Goal: Use online tool/utility: Utilize a website feature to perform a specific function

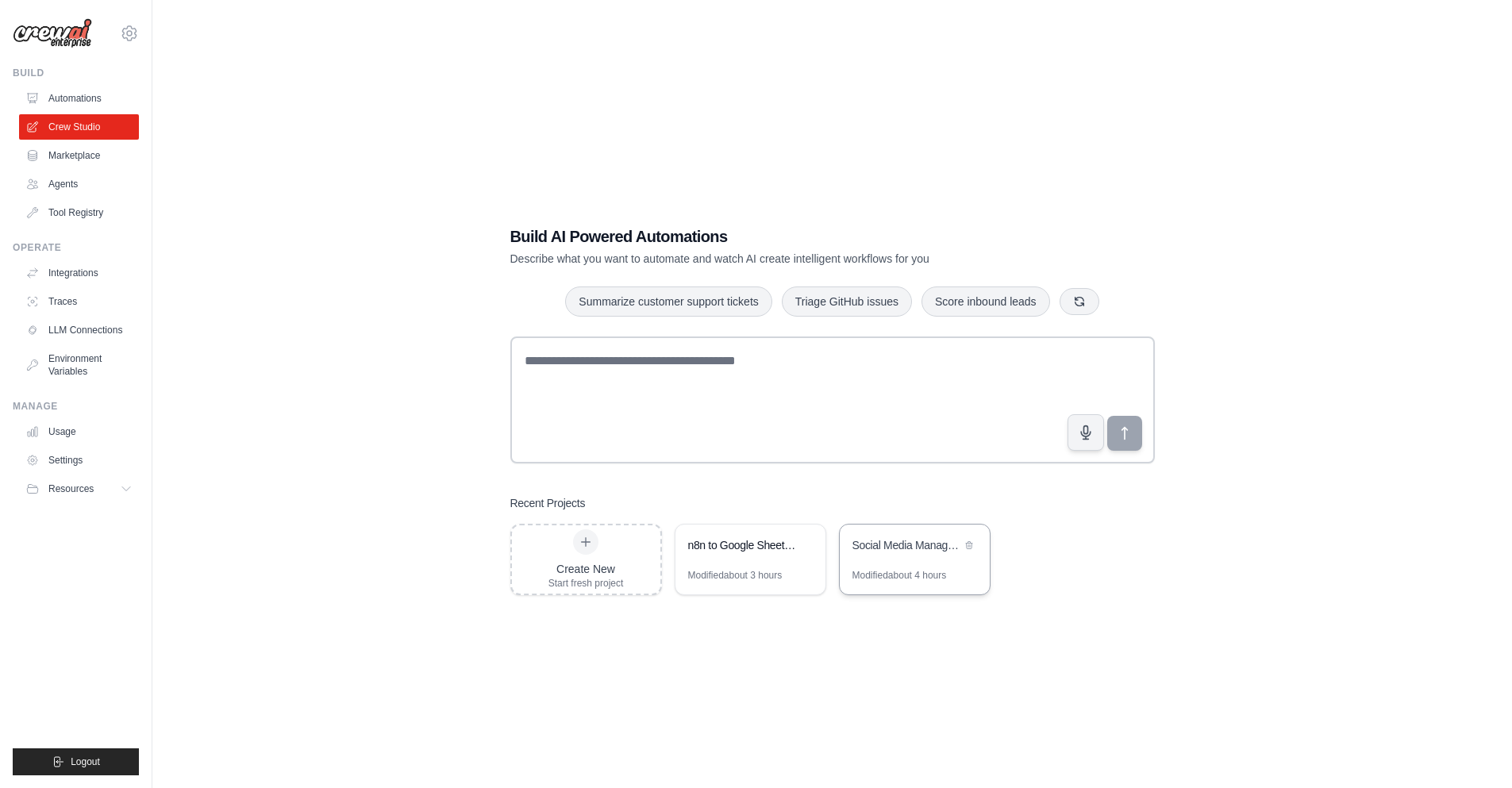
click at [923, 566] on div "Social Media Management Automation" at bounding box center [914, 547] width 150 height 45
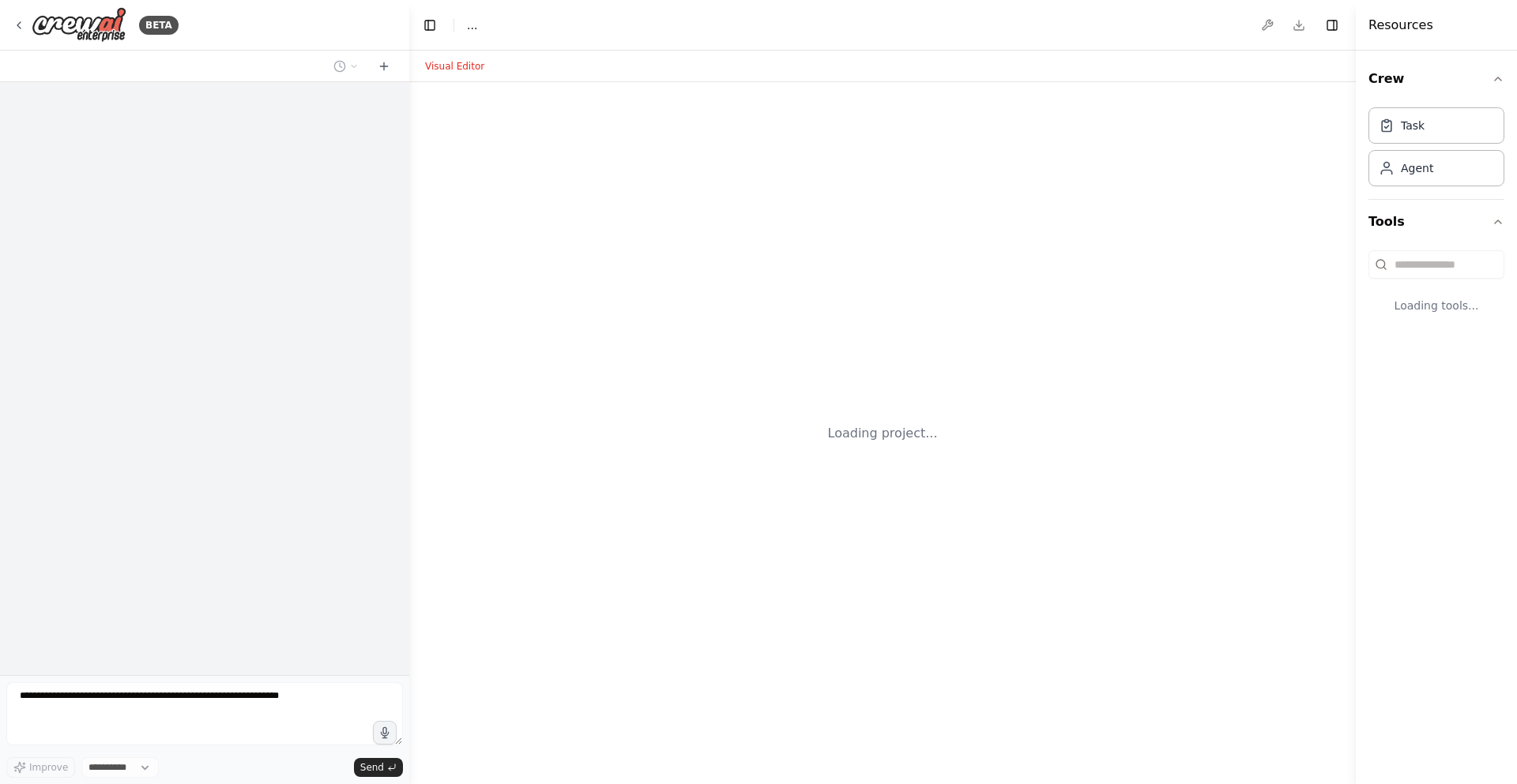
select select "****"
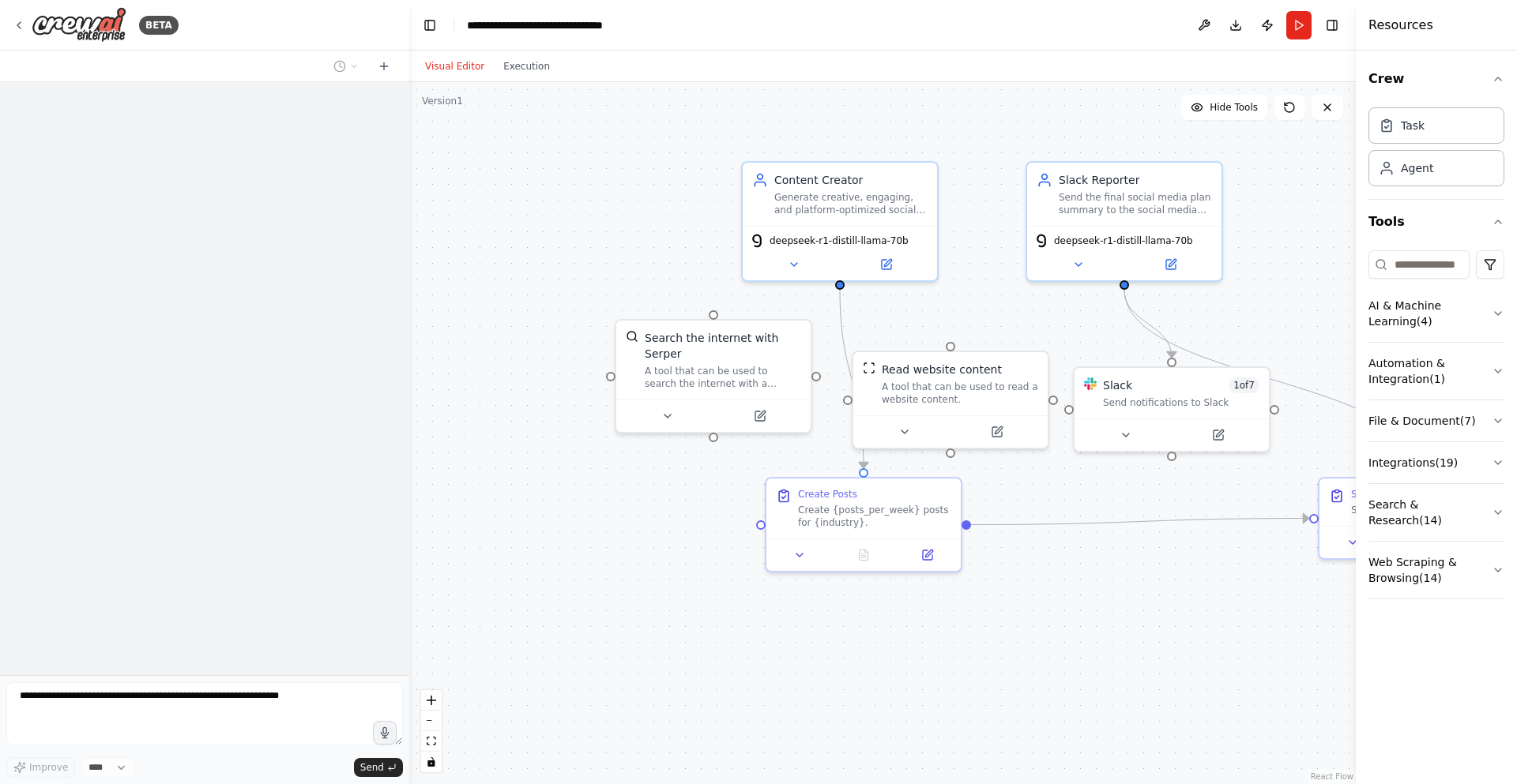
click at [1288, 31] on button "Run" at bounding box center [1298, 25] width 25 height 29
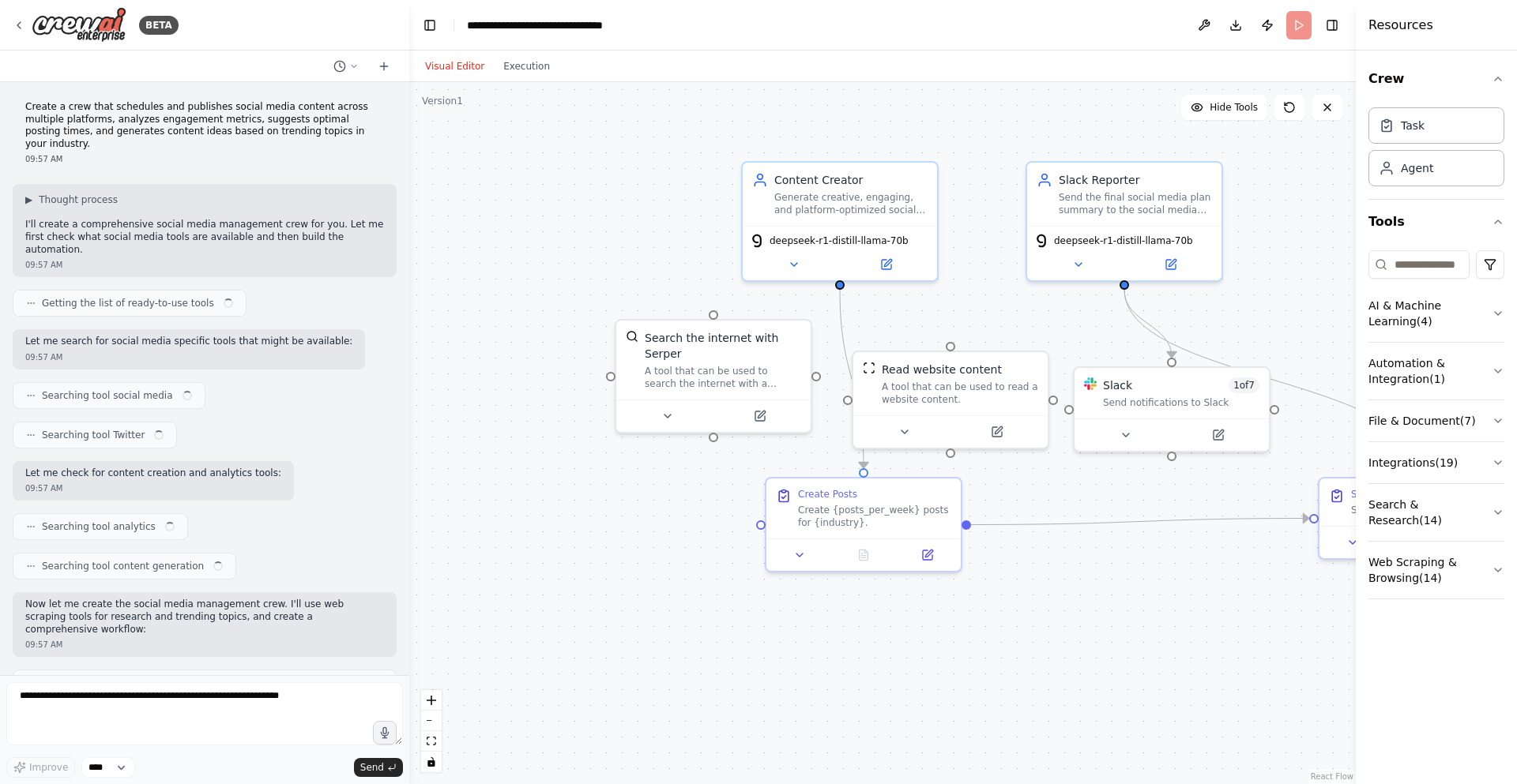
scroll to position [11079, 0]
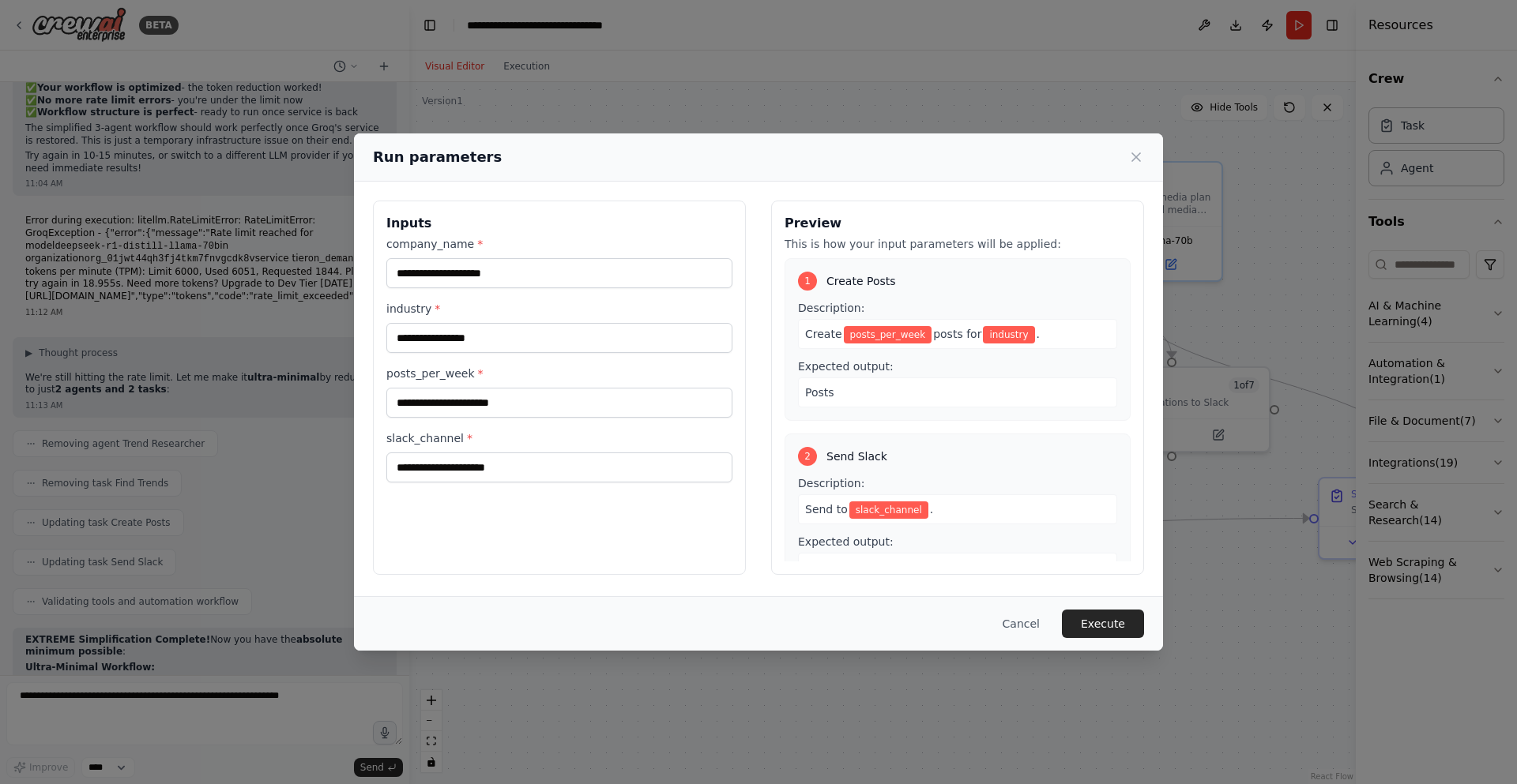
click at [522, 55] on div "Run parameters Inputs company_name * industry * posts_per_week * slack_channel …" at bounding box center [758, 392] width 1517 height 784
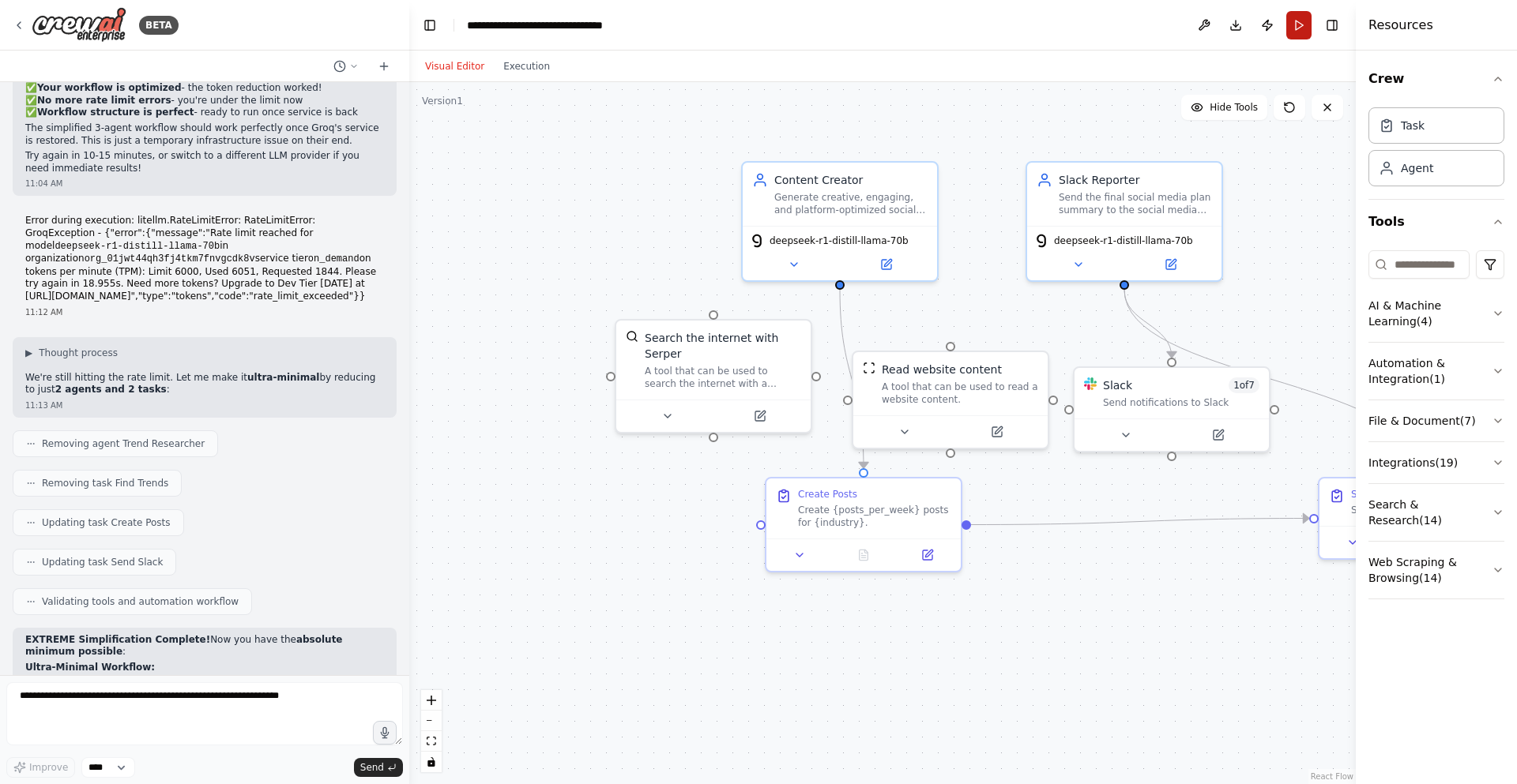
click at [1293, 34] on button "Run" at bounding box center [1298, 25] width 25 height 29
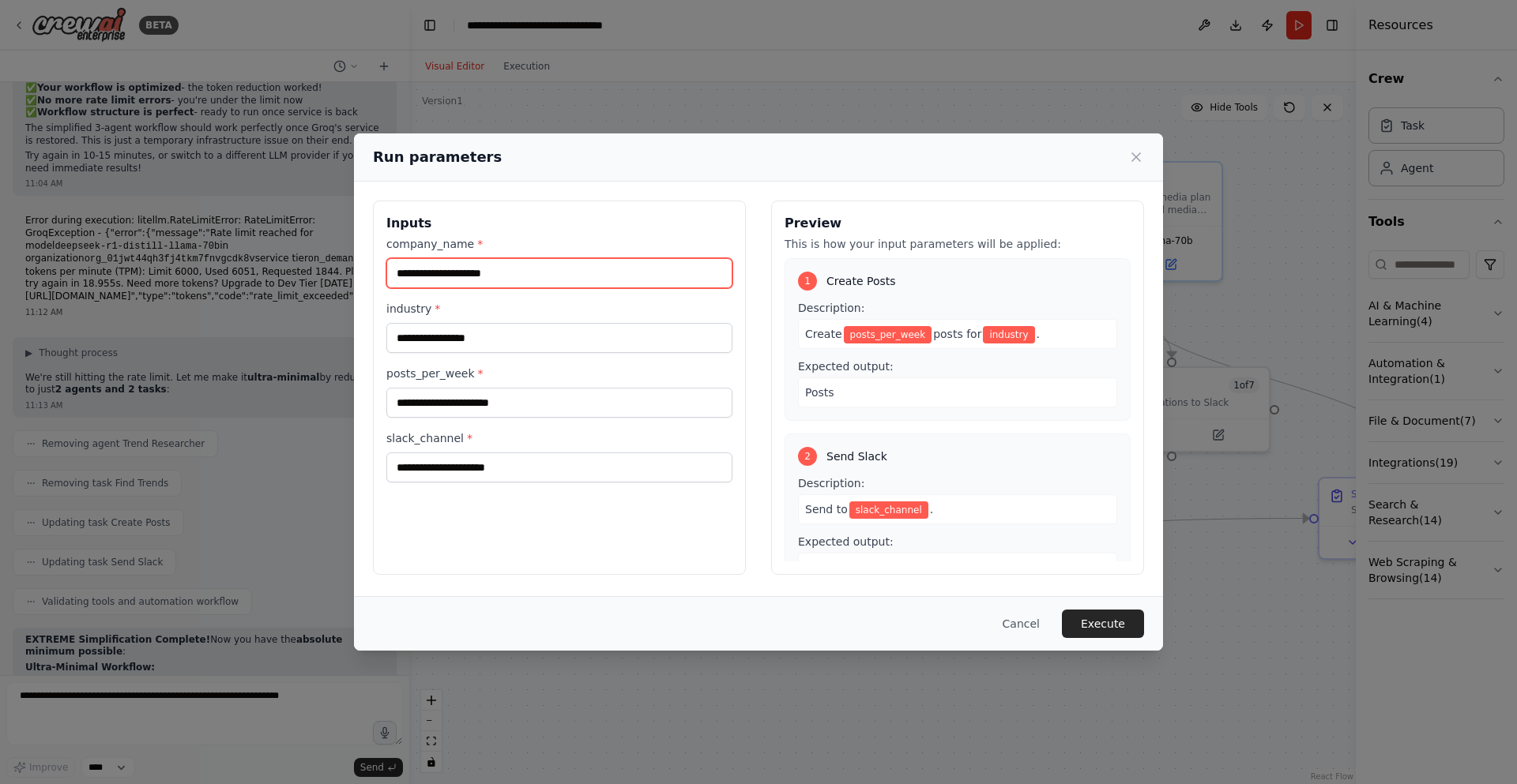
click at [465, 278] on input "company_name *" at bounding box center [559, 273] width 346 height 30
type input "********"
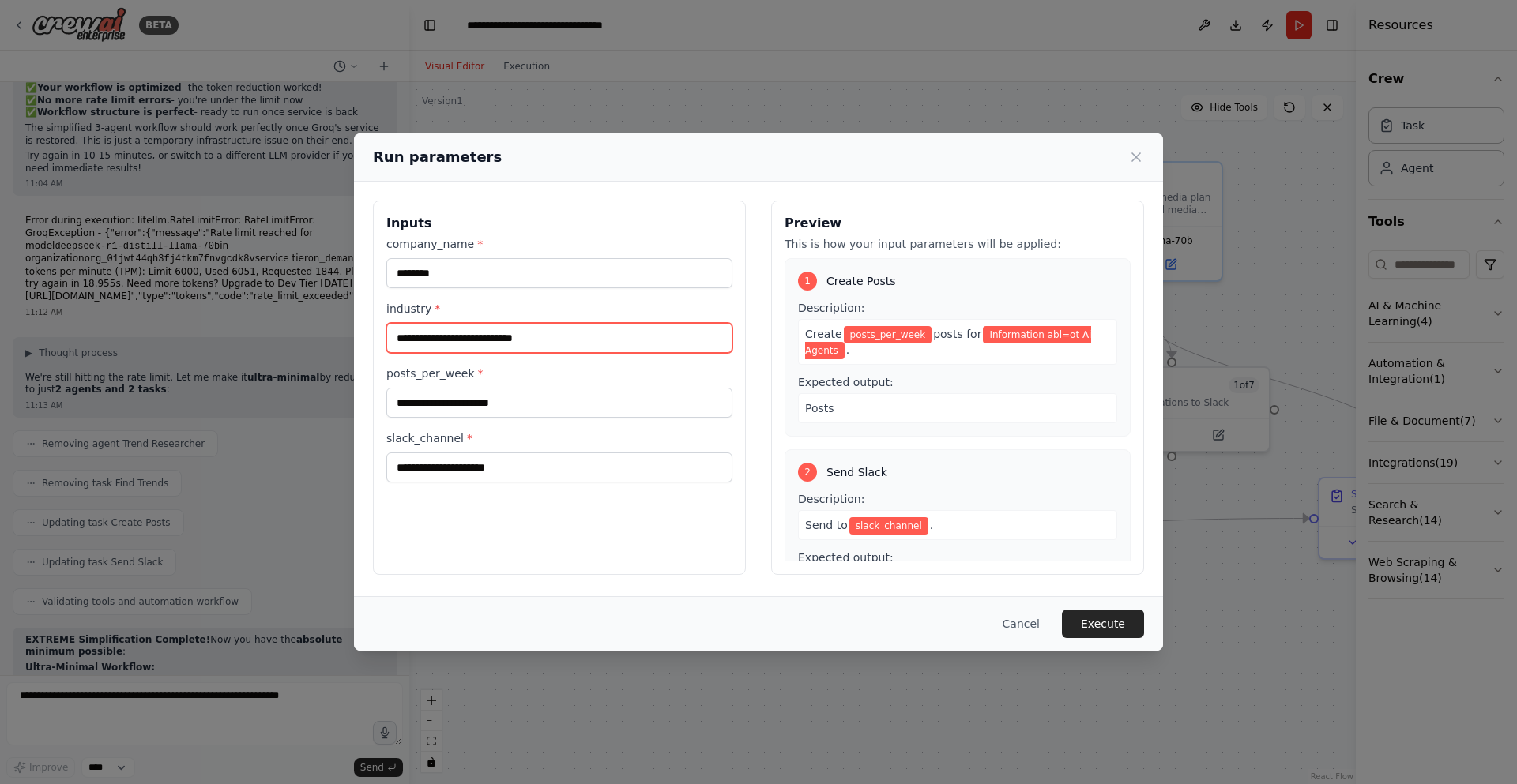
click at [482, 341] on input "**********" at bounding box center [559, 338] width 346 height 30
click at [482, 341] on input "**********" at bounding box center [559, 338] width 346 height 30
type input "**********"
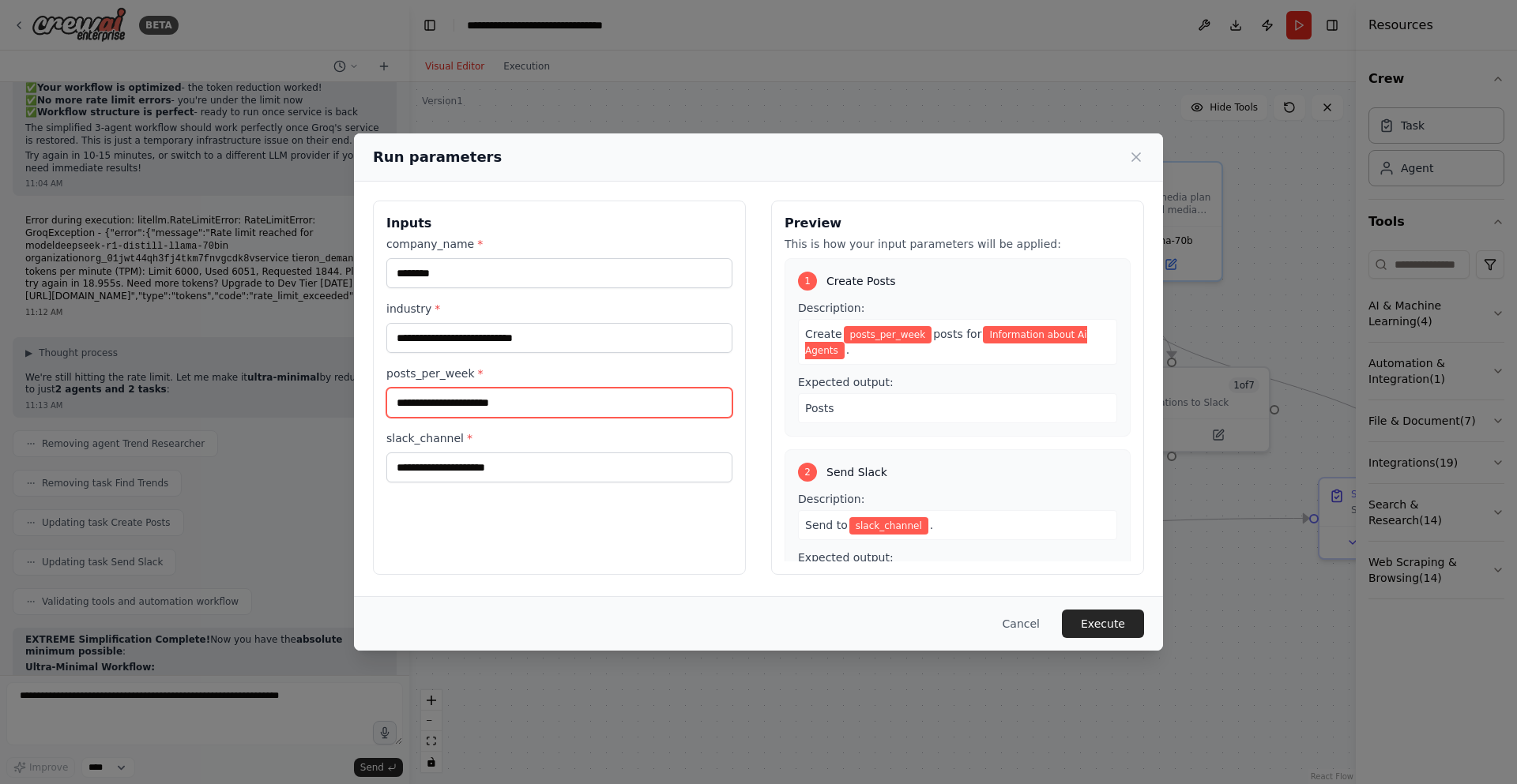
click at [406, 407] on input "posts_per_week *" at bounding box center [559, 403] width 346 height 30
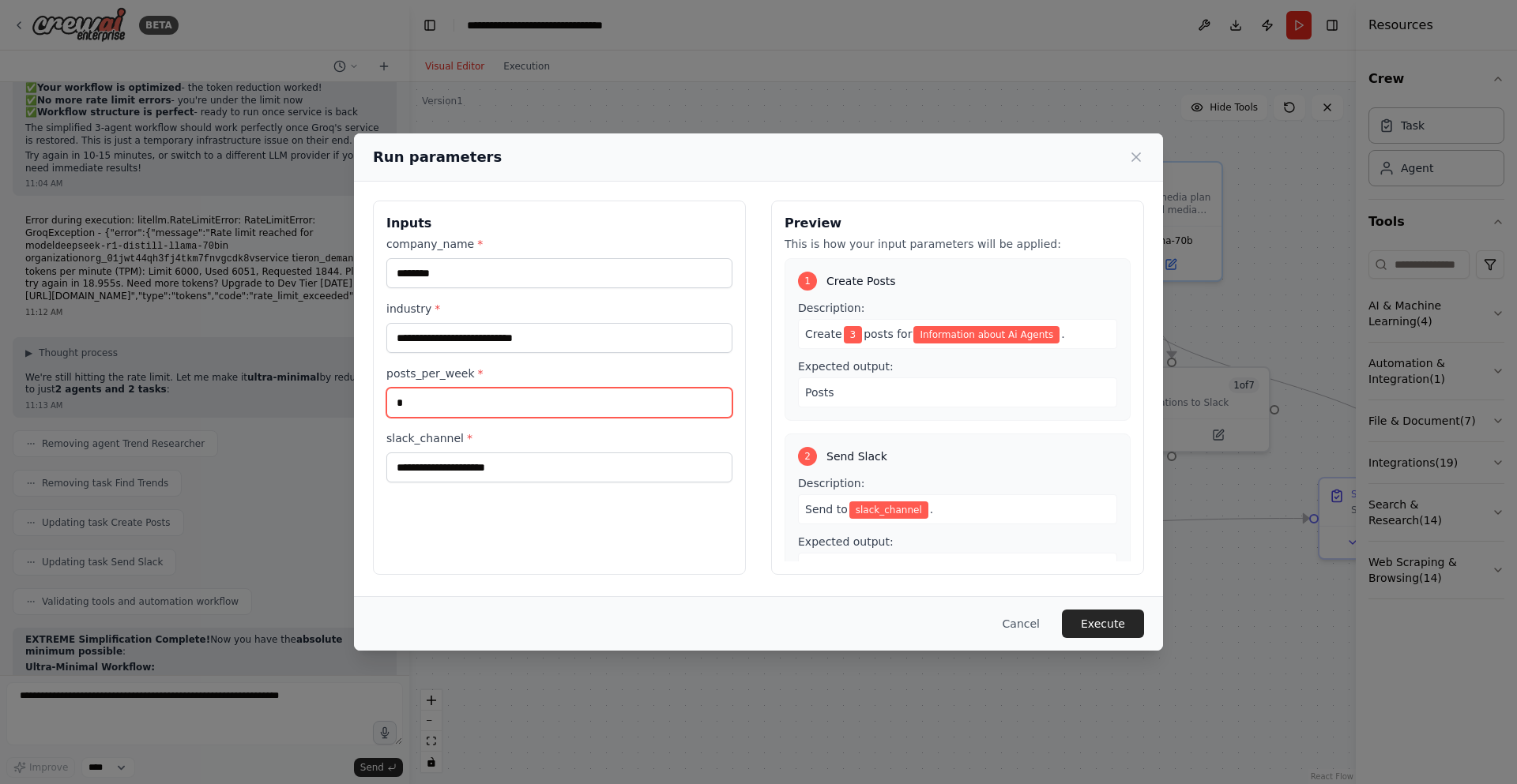
type input "*"
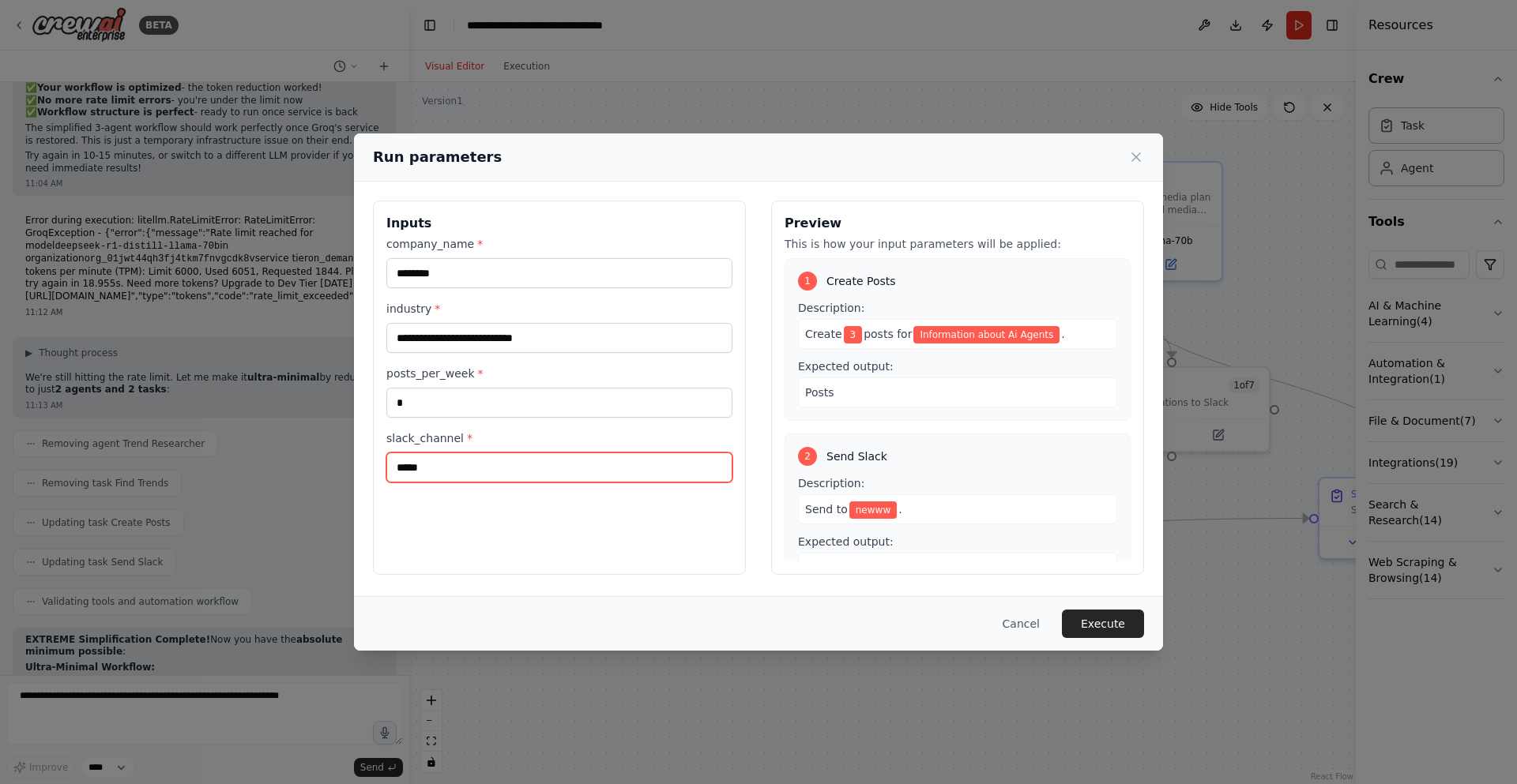
type input "*****"
click at [1087, 616] on button "Execute" at bounding box center [1102, 623] width 83 height 29
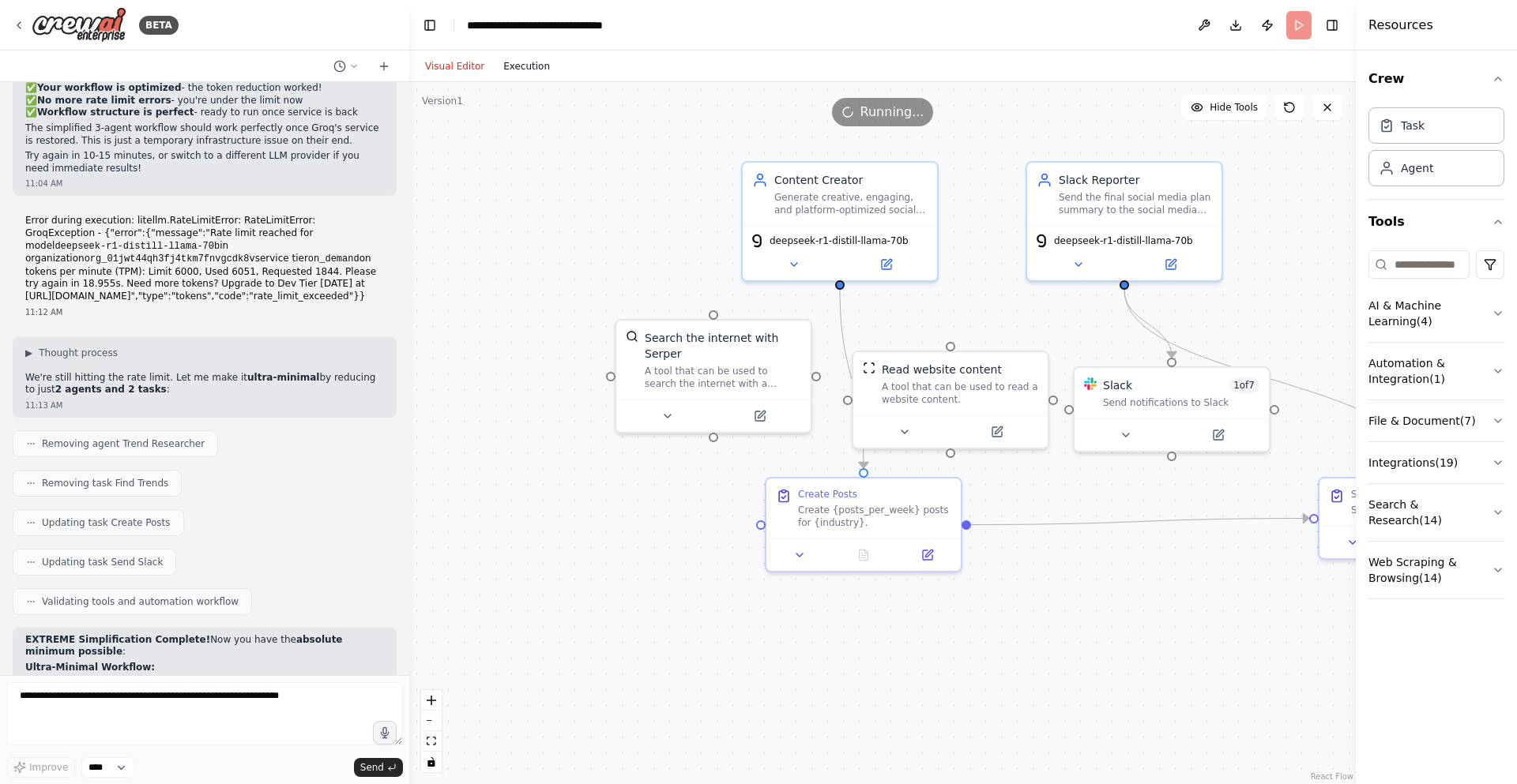
click at [513, 63] on button "Execution" at bounding box center [526, 66] width 66 height 19
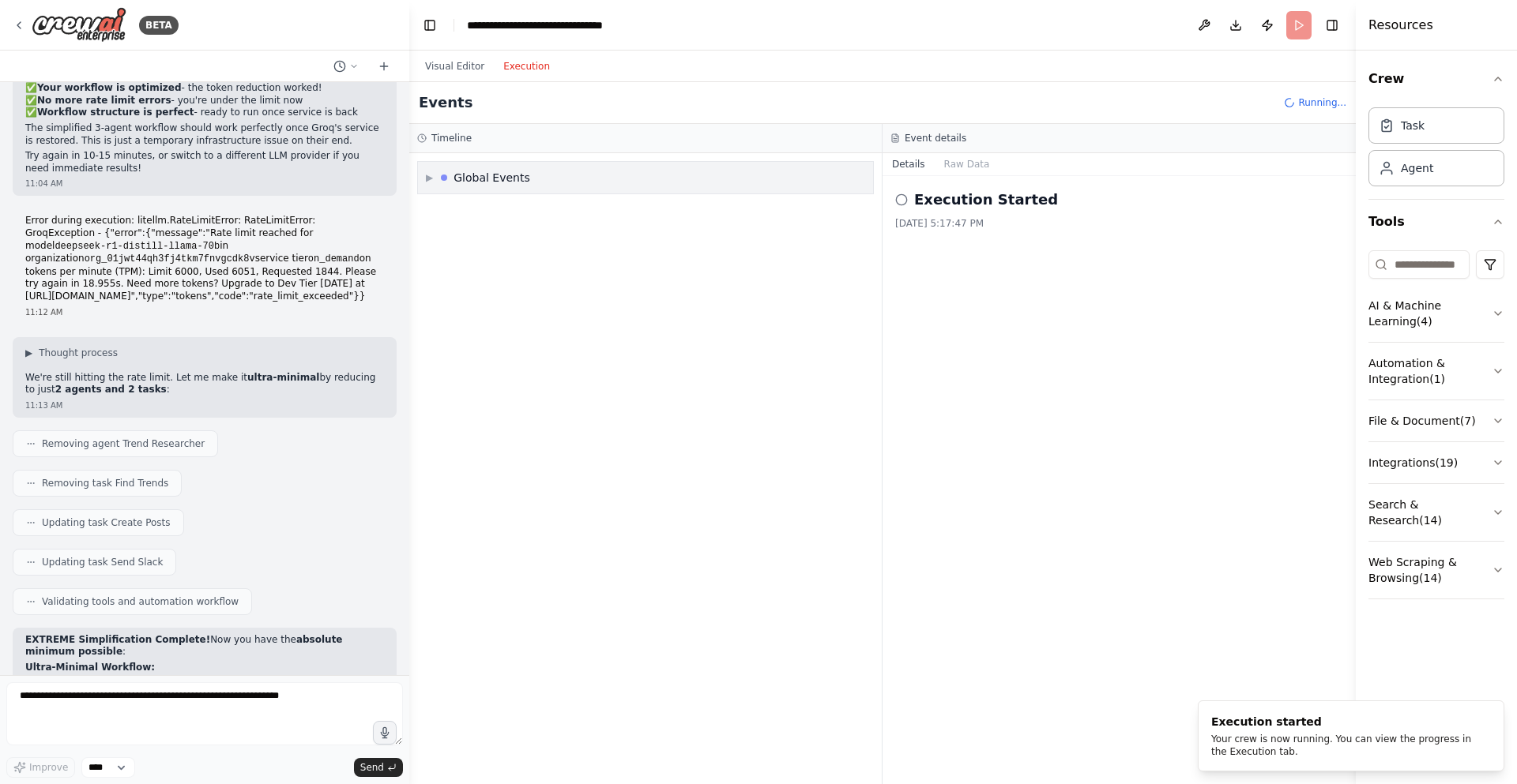
click at [428, 178] on span "▶" at bounding box center [430, 178] width 7 height 13
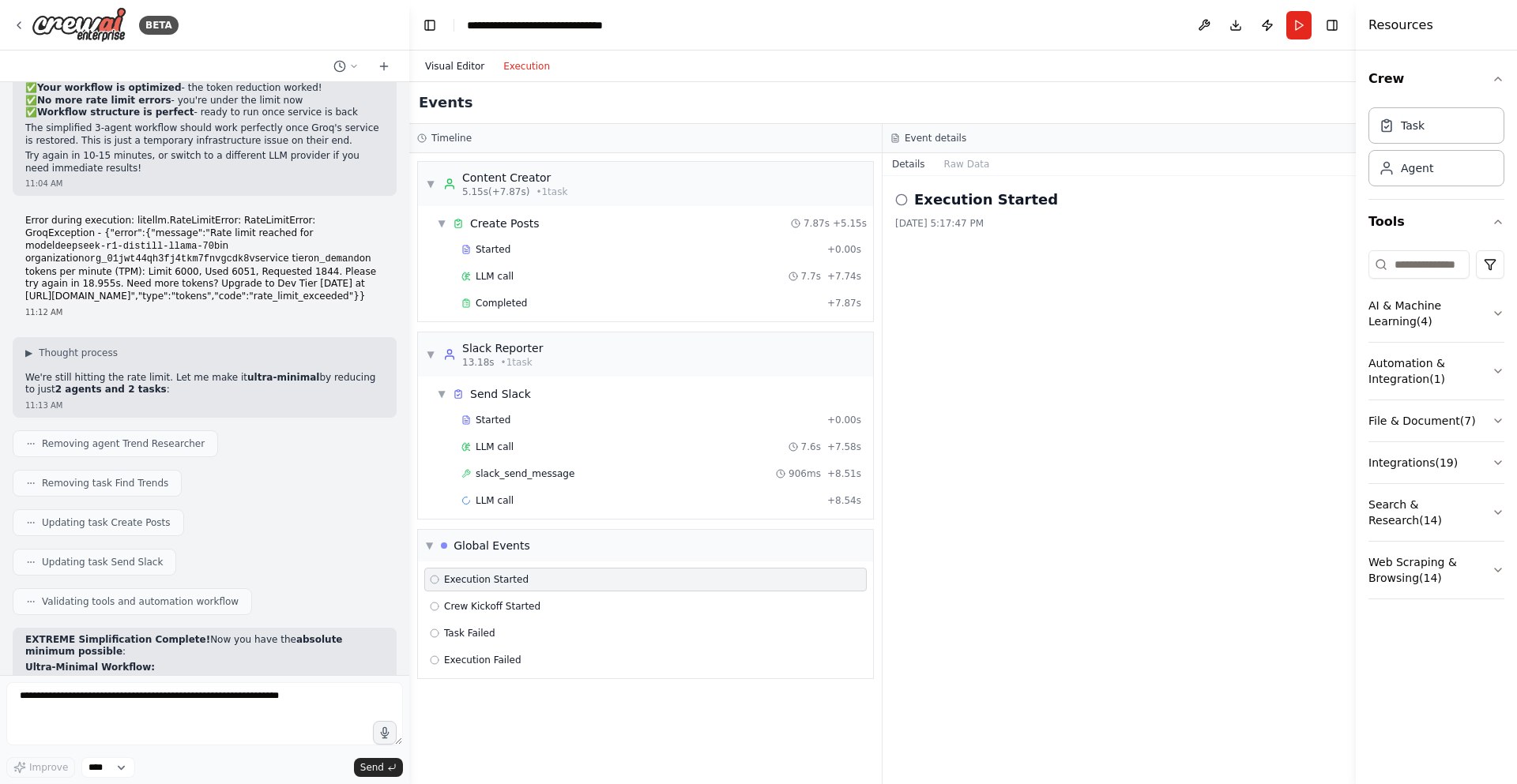
click at [459, 61] on button "Visual Editor" at bounding box center [455, 66] width 78 height 19
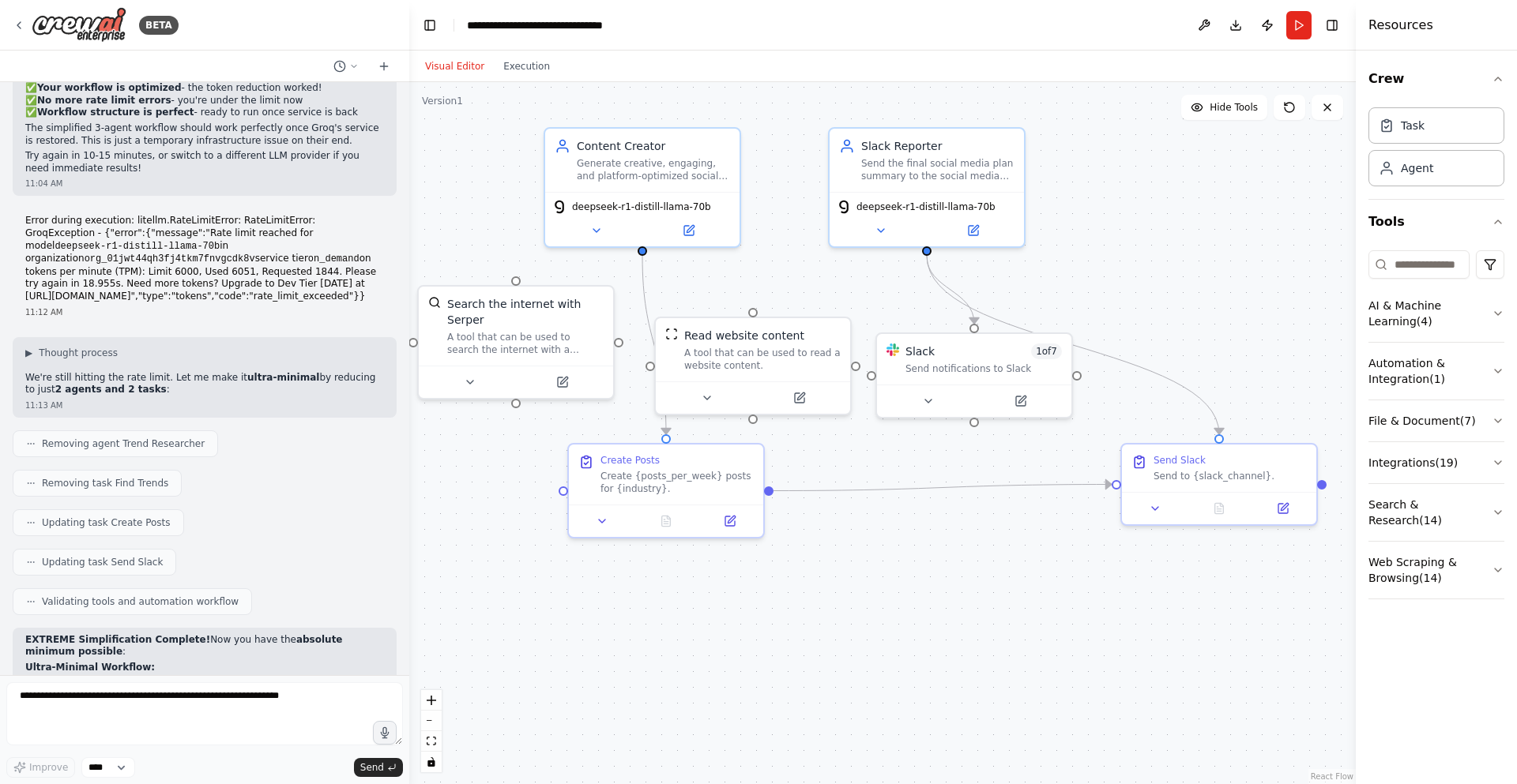
drag, startPoint x: 995, startPoint y: 302, endPoint x: 895, endPoint y: 286, distance: 101.3
click at [865, 283] on div ".deletable-edge-delete-btn { width: 20px; height: 20px; border: 0px solid #ffff…" at bounding box center [882, 433] width 946 height 702
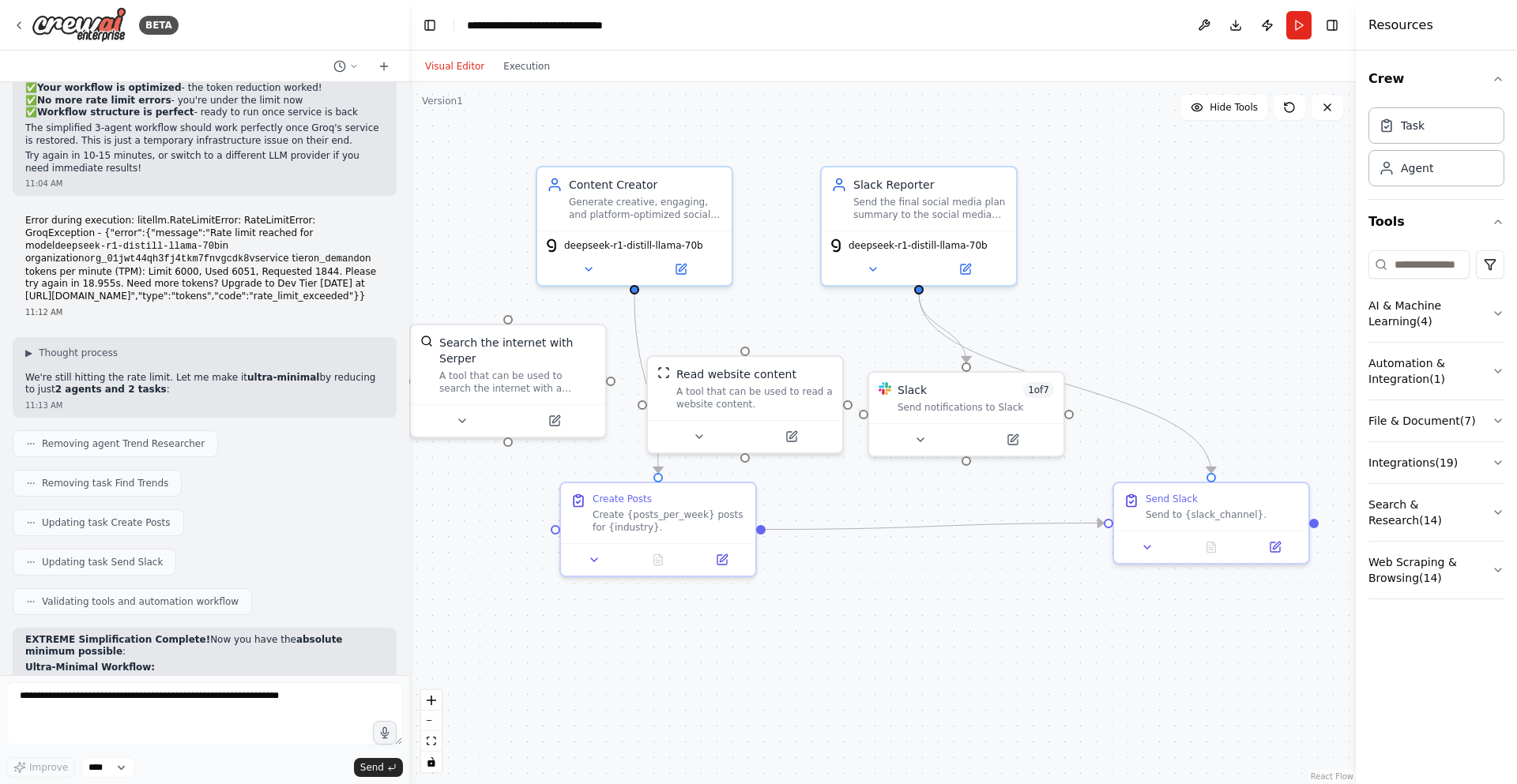
drag, startPoint x: 1126, startPoint y: 286, endPoint x: 1050, endPoint y: 310, distance: 79.7
click at [1050, 310] on div ".deletable-edge-delete-btn { width: 20px; height: 20px; border: 0px solid #ffff…" at bounding box center [882, 433] width 946 height 702
drag, startPoint x: 1181, startPoint y: 302, endPoint x: 1170, endPoint y: 294, distance: 13.6
click at [1170, 293] on div ".deletable-edge-delete-btn { width: 20px; height: 20px; border: 0px solid #ffff…" at bounding box center [882, 433] width 946 height 702
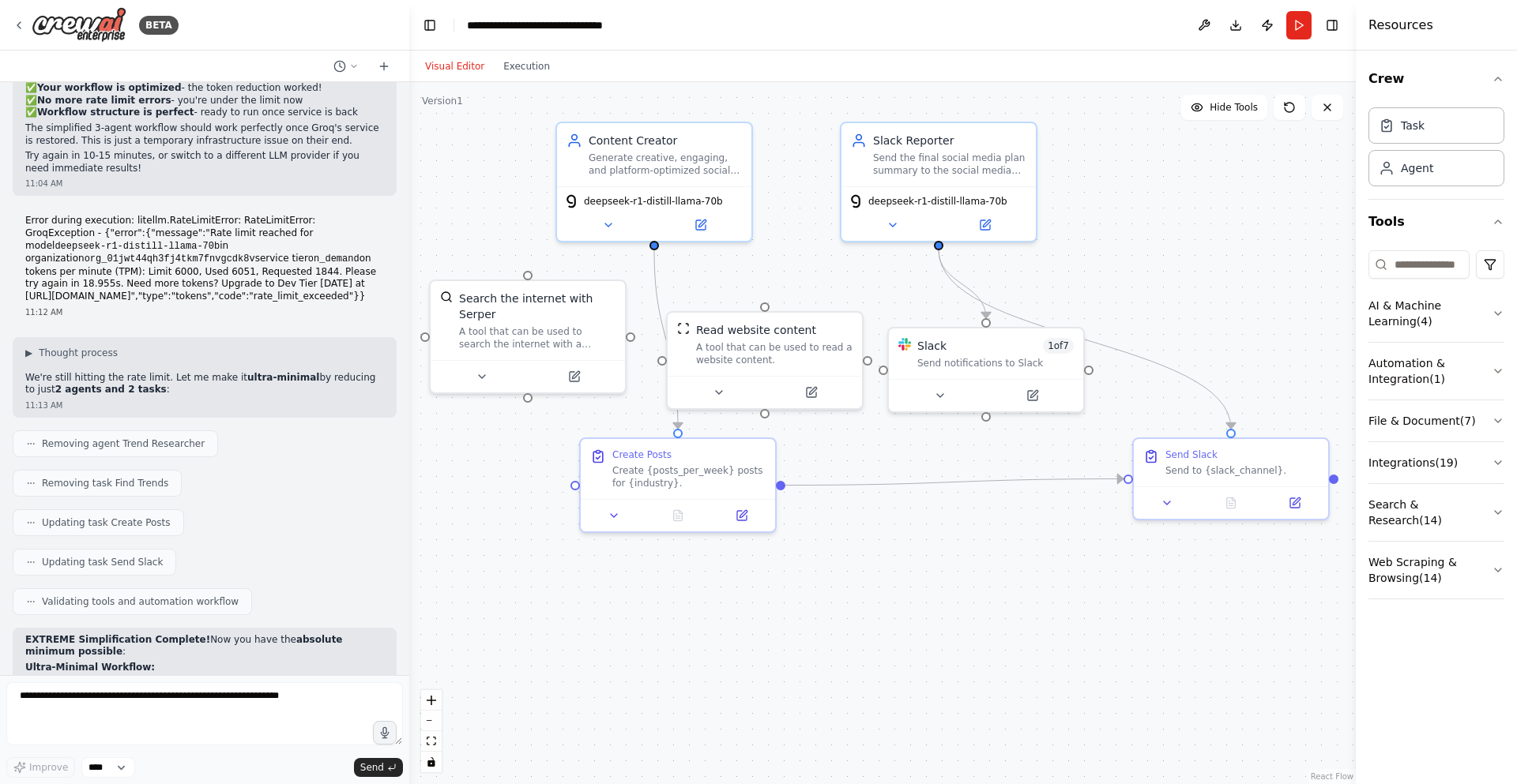
drag, startPoint x: 1174, startPoint y: 305, endPoint x: 1203, endPoint y: 268, distance: 47.0
click at [1203, 268] on div ".deletable-edge-delete-btn { width: 20px; height: 20px; border: 0px solid #ffff…" at bounding box center [882, 433] width 946 height 702
click at [971, 539] on div ".deletable-edge-delete-btn { width: 20px; height: 20px; border: 0px solid #ffff…" at bounding box center [882, 433] width 946 height 702
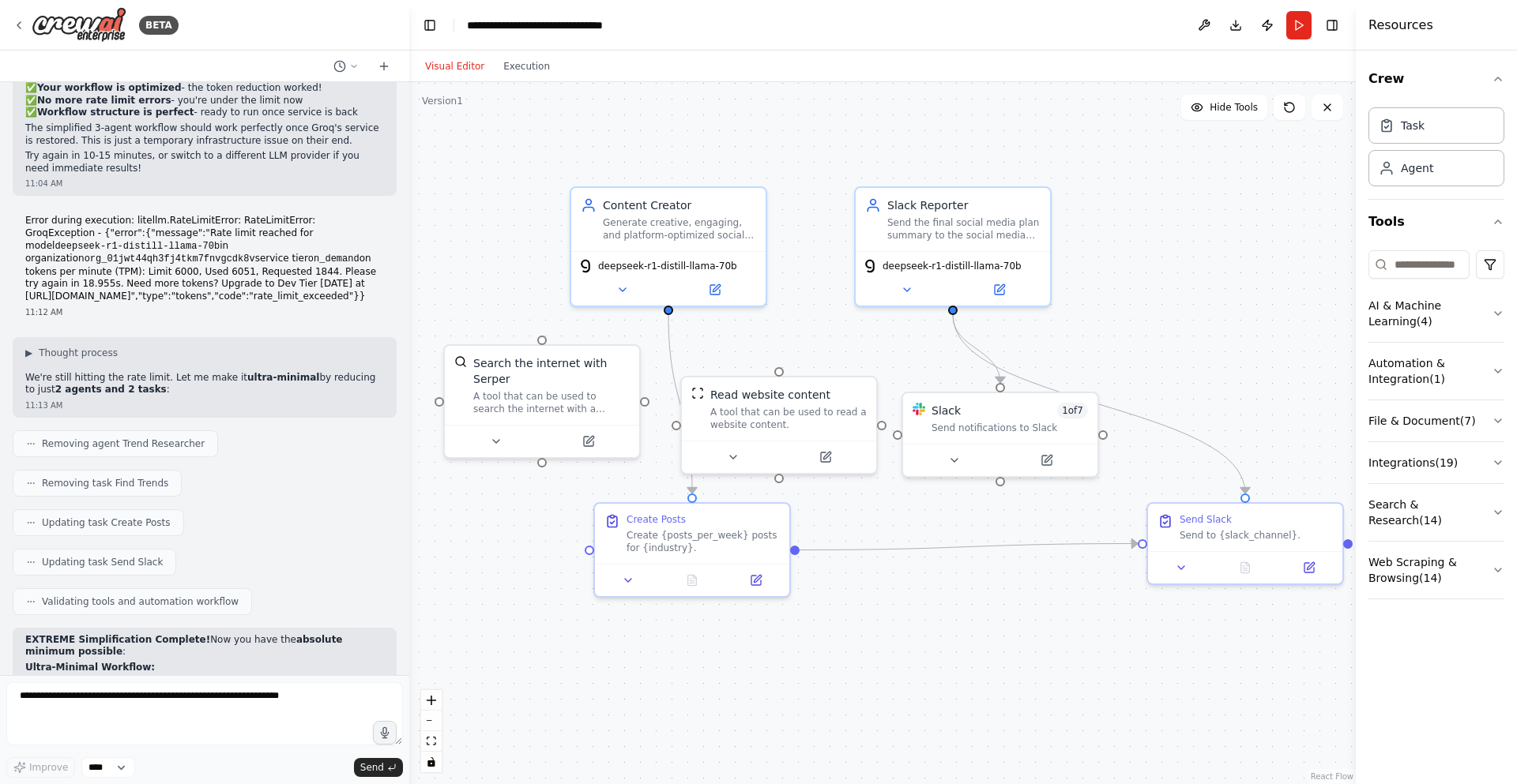
drag, startPoint x: 933, startPoint y: 516, endPoint x: 945, endPoint y: 583, distance: 68.1
click at [945, 583] on div ".deletable-edge-delete-btn { width: 20px; height: 20px; border: 0px solid #ffff…" at bounding box center [882, 433] width 946 height 702
click at [848, 636] on div ".deletable-edge-delete-btn { width: 20px; height: 20px; border: 0px solid #ffff…" at bounding box center [882, 433] width 946 height 702
click at [994, 411] on div "Slack 1 of 7" at bounding box center [1010, 407] width 157 height 16
click at [1060, 465] on button at bounding box center [1047, 457] width 89 height 19
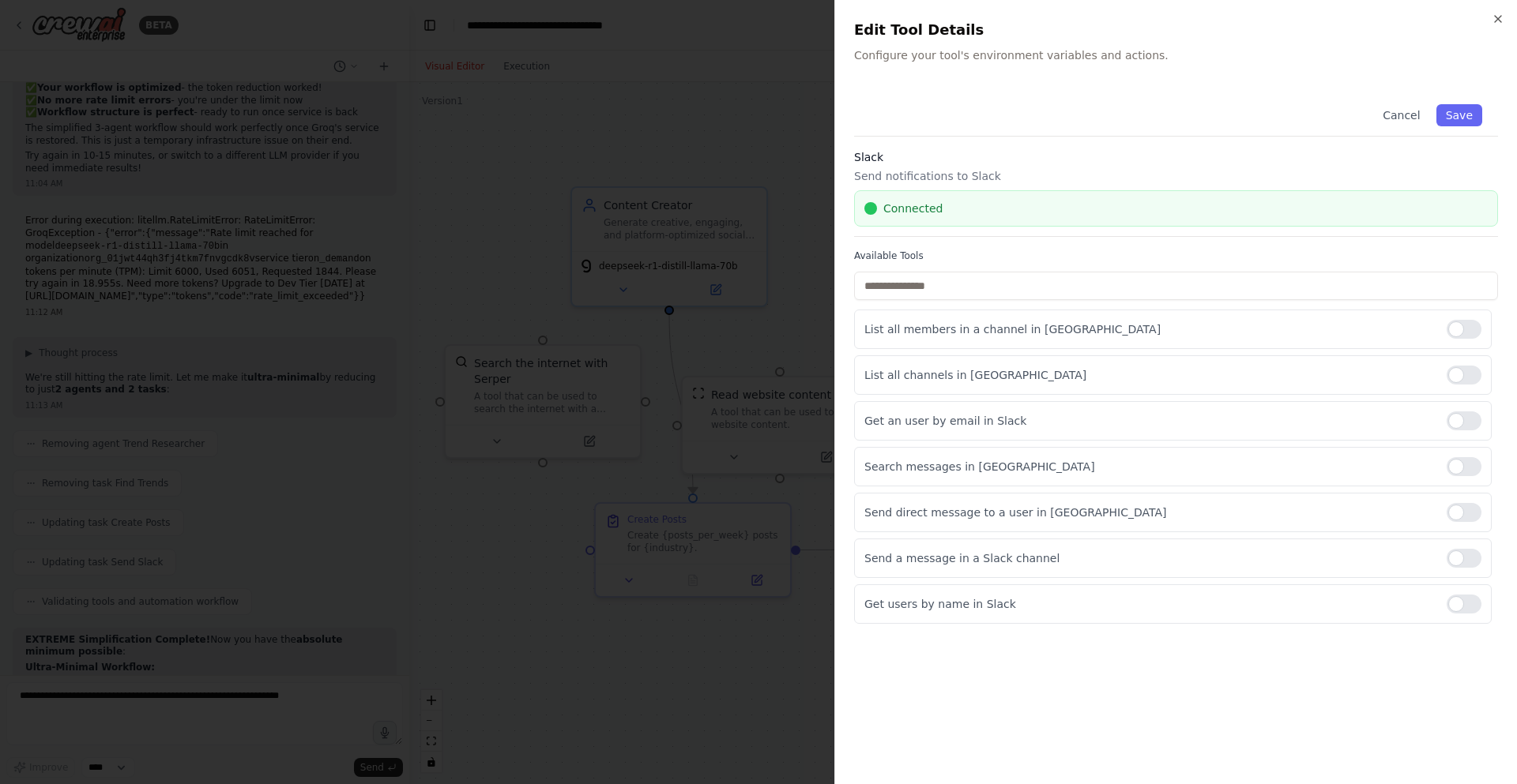
click at [730, 336] on div at bounding box center [758, 392] width 1517 height 784
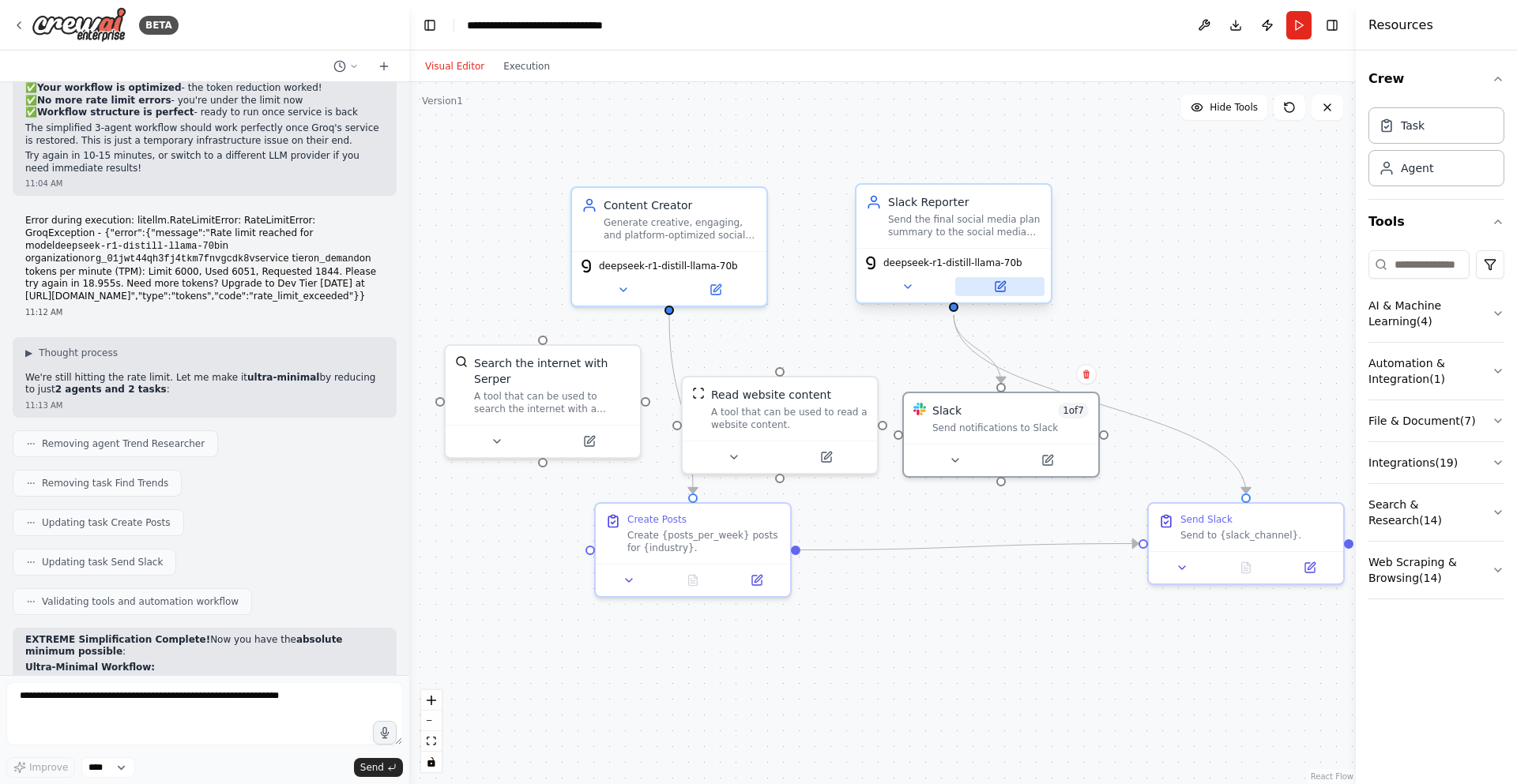
click at [1004, 289] on icon at bounding box center [1000, 287] width 9 height 9
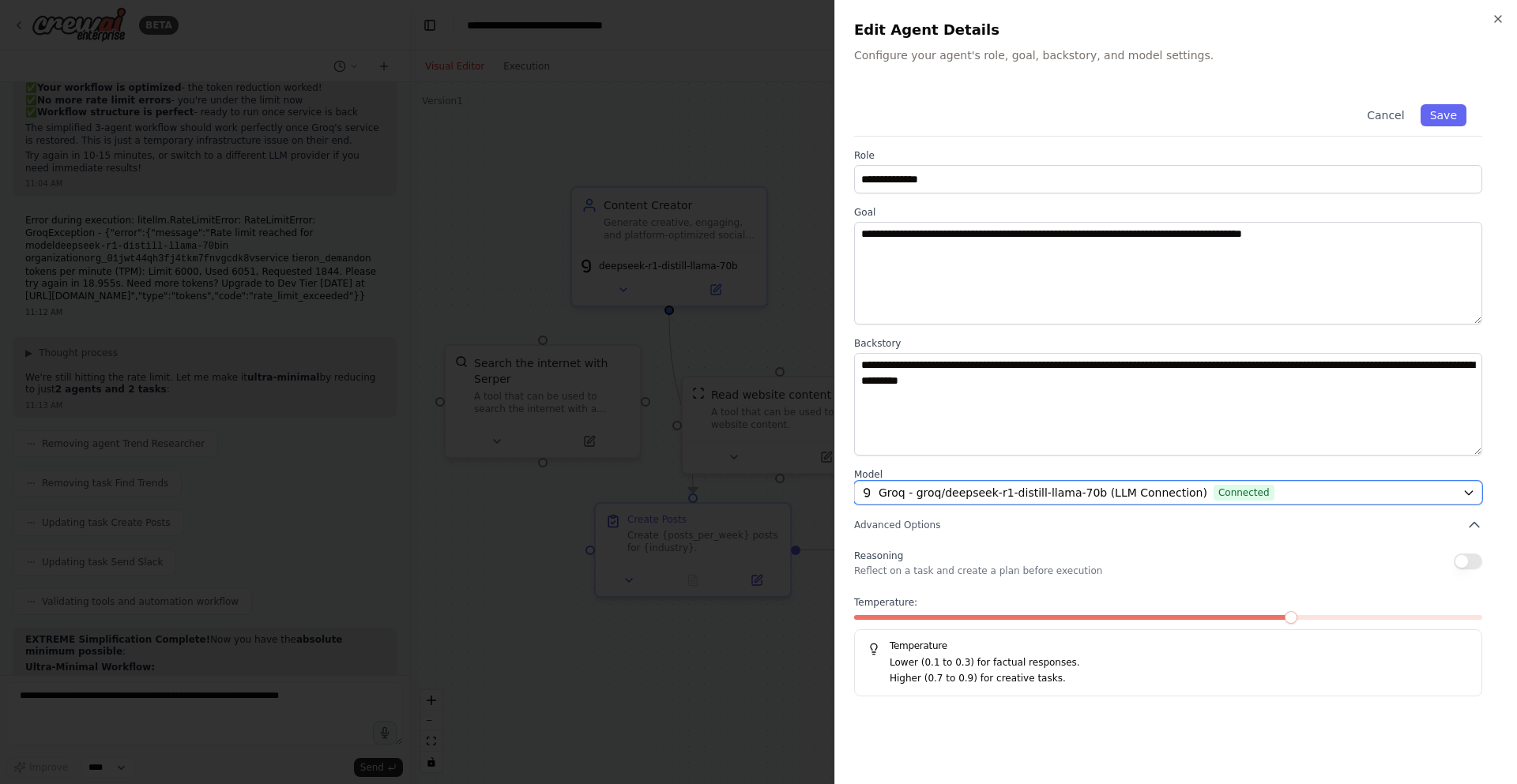
drag, startPoint x: 1249, startPoint y: 486, endPoint x: 852, endPoint y: 402, distance: 405.8
click at [852, 402] on div "**********" at bounding box center [1176, 392] width 683 height 784
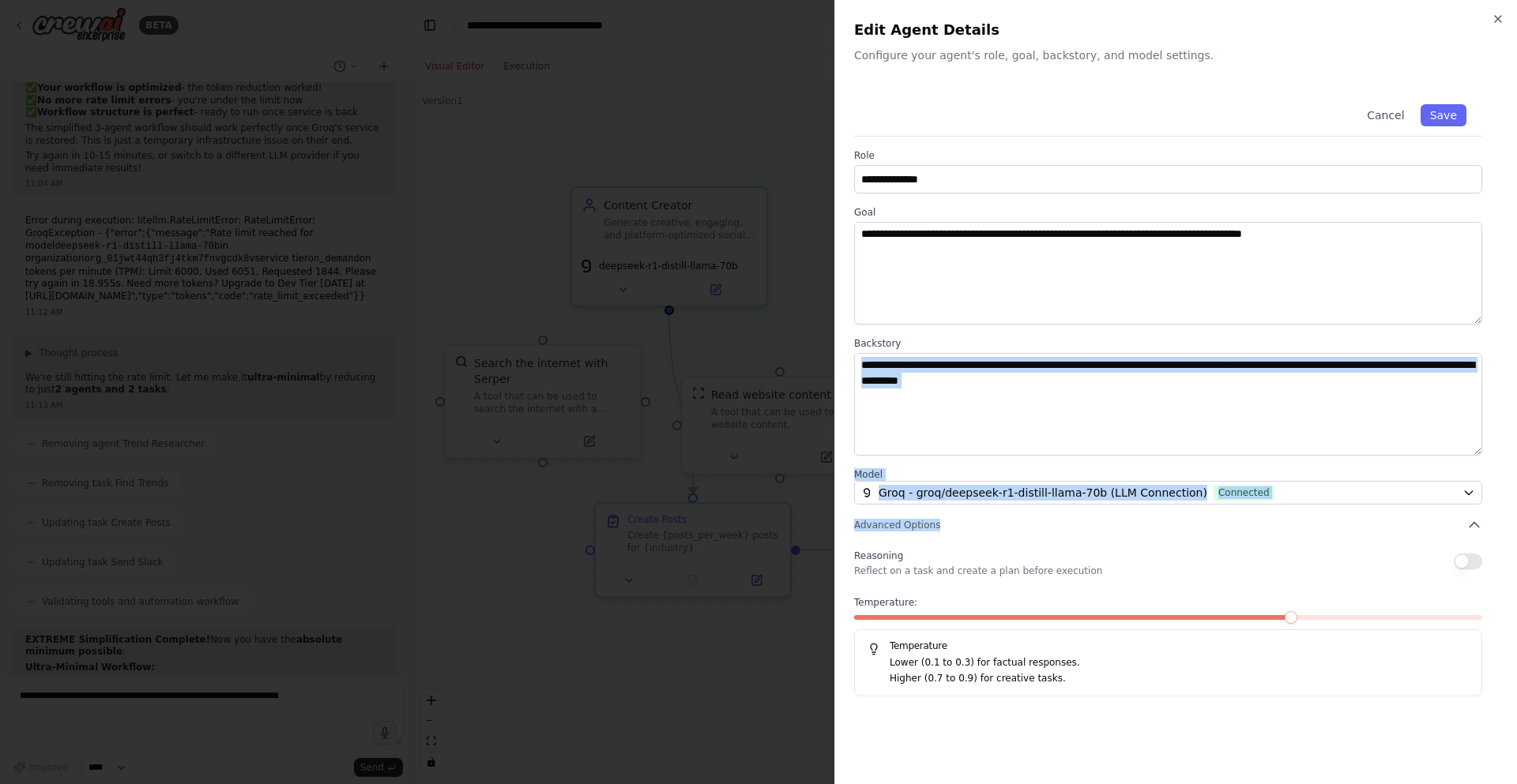
drag, startPoint x: 1078, startPoint y: 461, endPoint x: 997, endPoint y: 444, distance: 82.8
click at [997, 444] on div "**********" at bounding box center [1176, 392] width 644 height 609
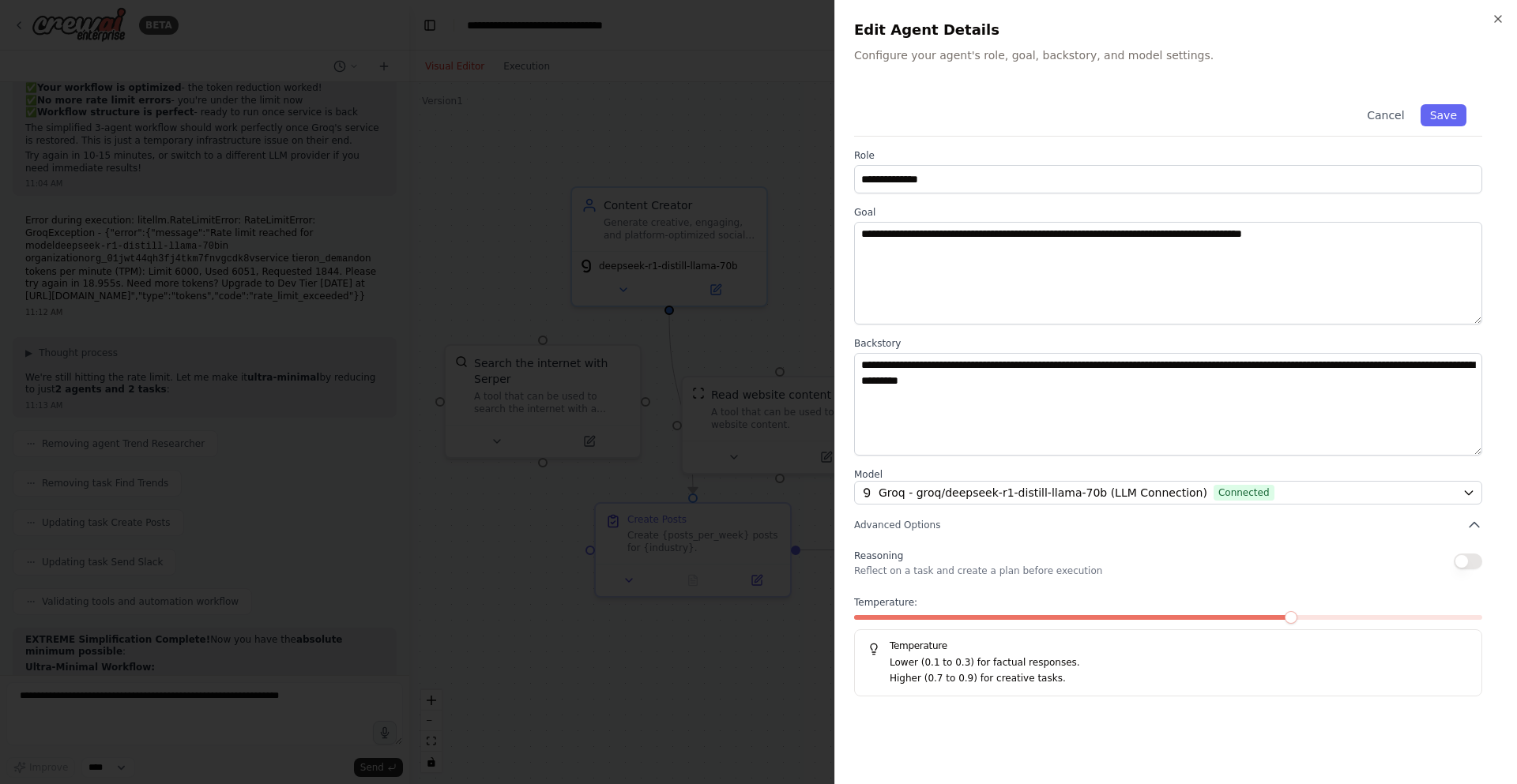
click at [1134, 544] on div "**********" at bounding box center [1176, 392] width 644 height 609
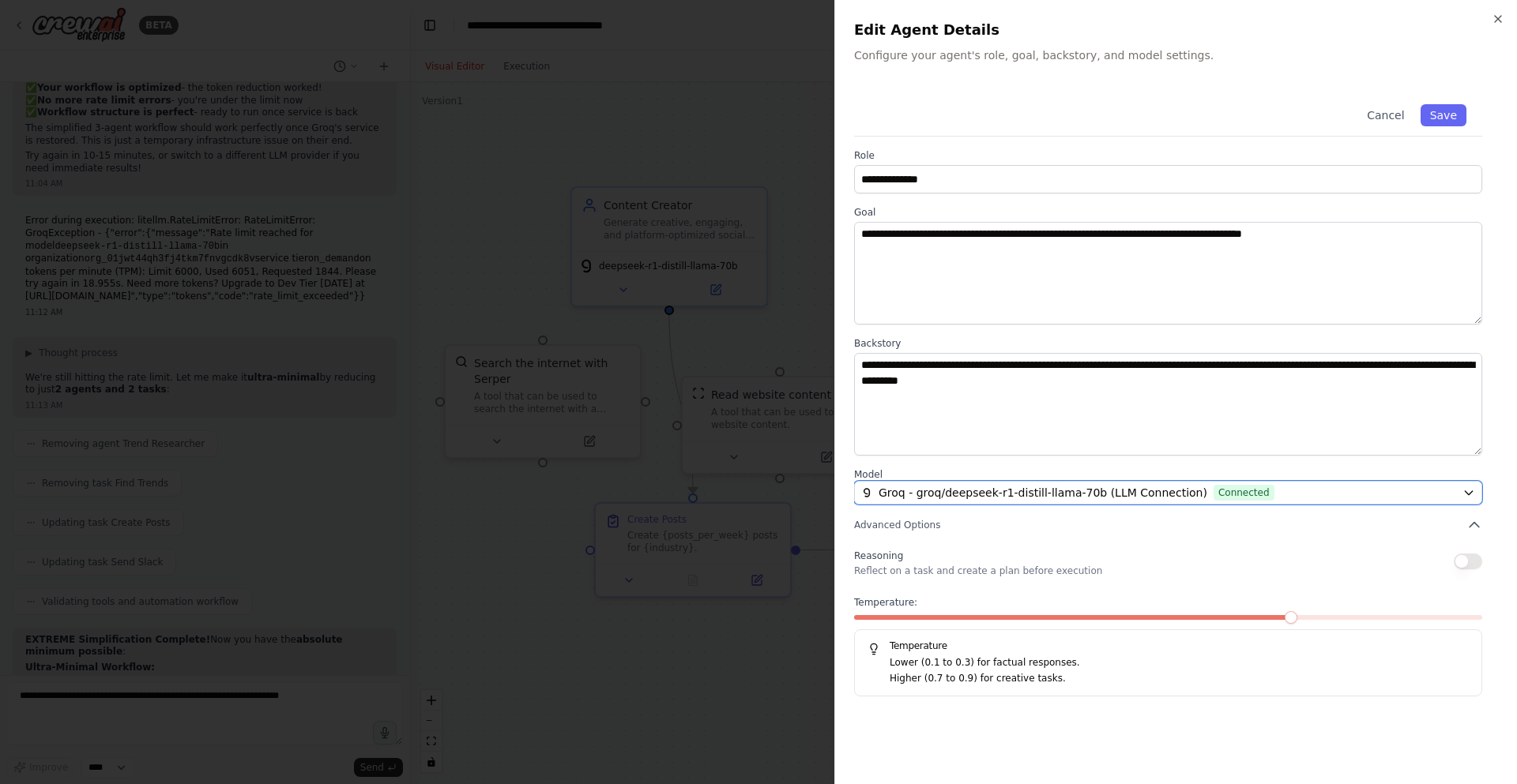
drag, startPoint x: 1189, startPoint y: 502, endPoint x: 856, endPoint y: 484, distance: 333.5
click at [858, 484] on button "Groq - groq/deepseek-r1-distill-llama-70b (LLM Connection) Connected" at bounding box center [1167, 493] width 628 height 24
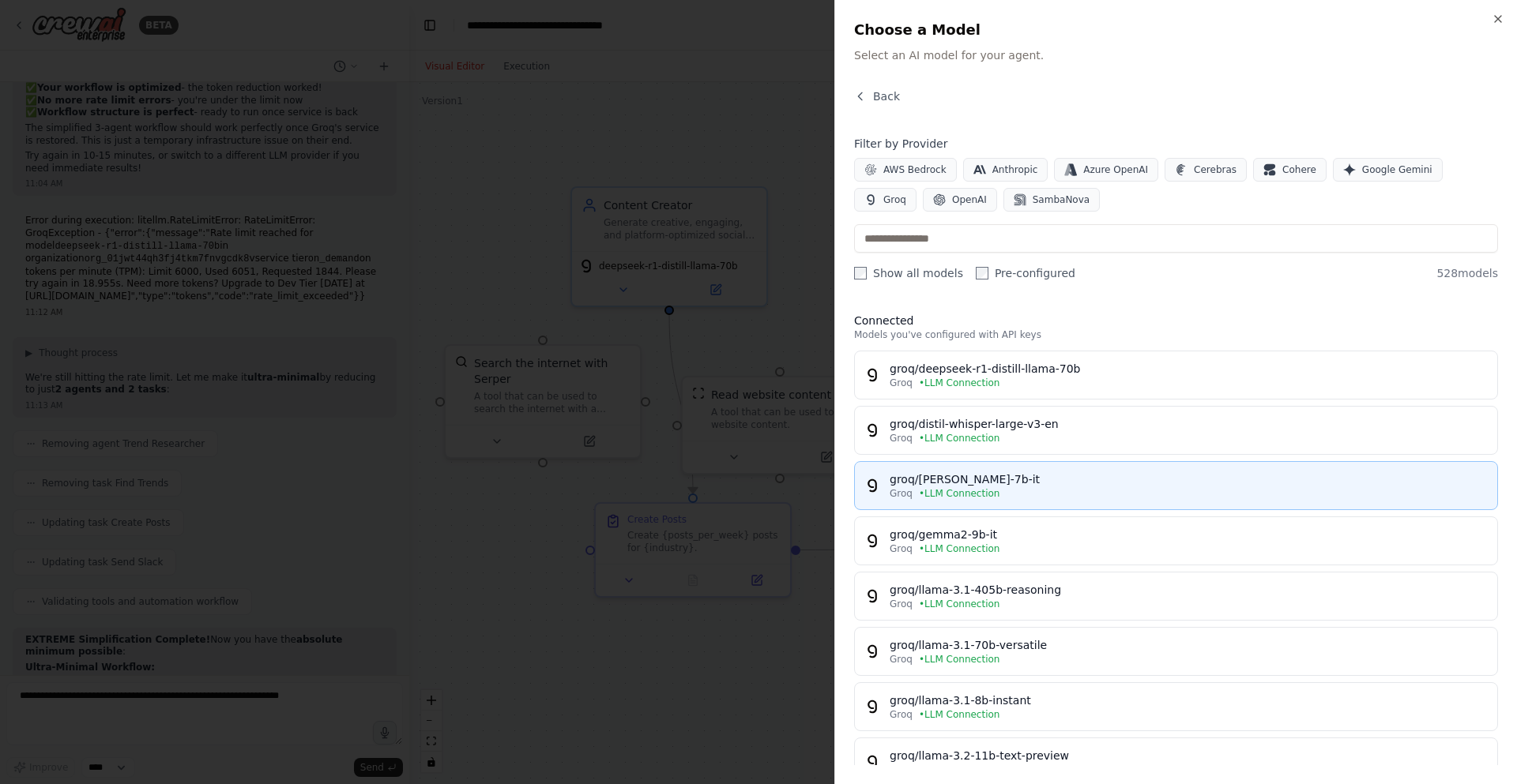
drag, startPoint x: 851, startPoint y: 479, endPoint x: 906, endPoint y: 463, distance: 57.3
click at [890, 476] on div "Close Choose a Model Select an AI model for your agent. Back Filter by Provider…" at bounding box center [1176, 392] width 683 height 784
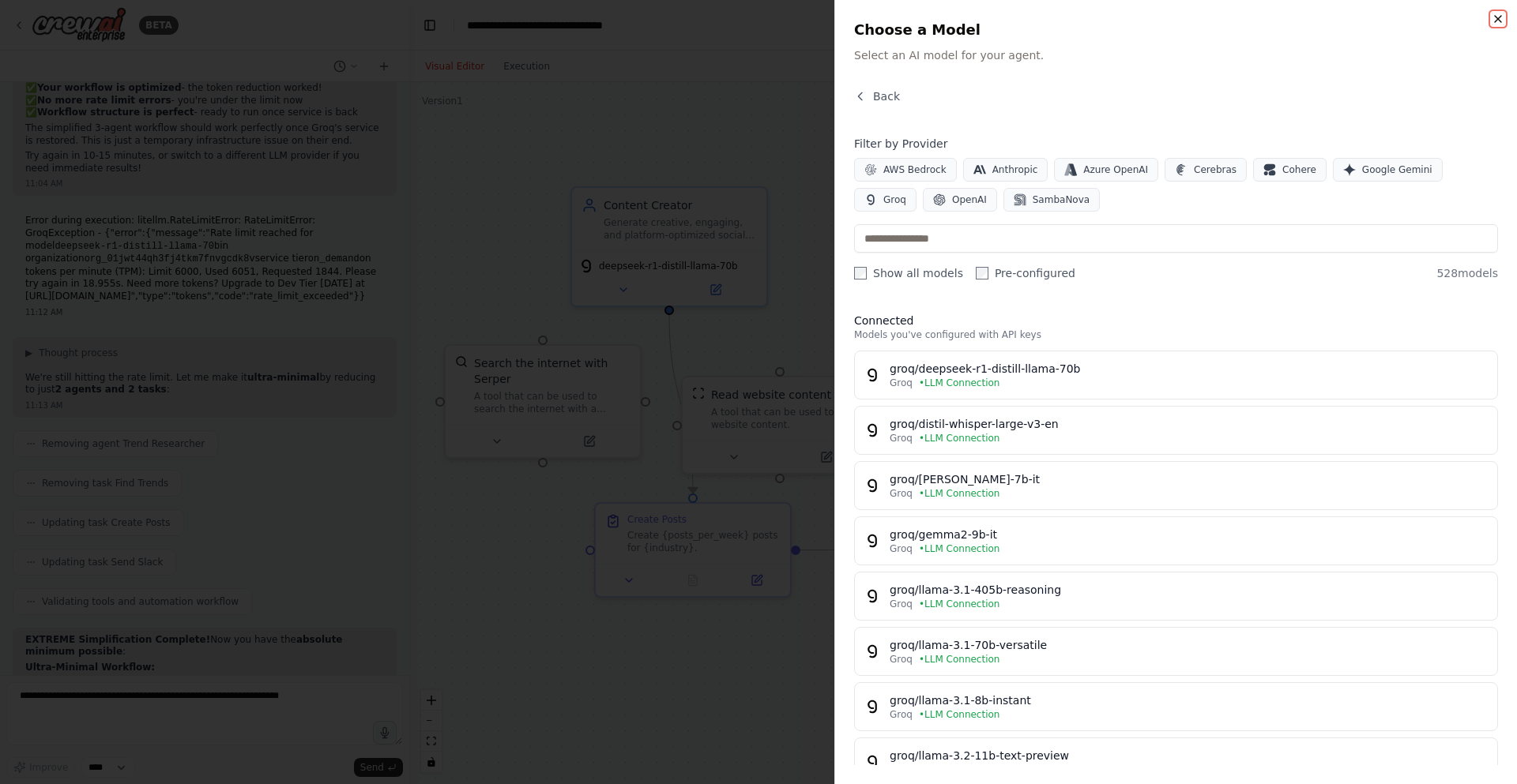
click at [1503, 13] on icon "button" at bounding box center [1498, 19] width 13 height 13
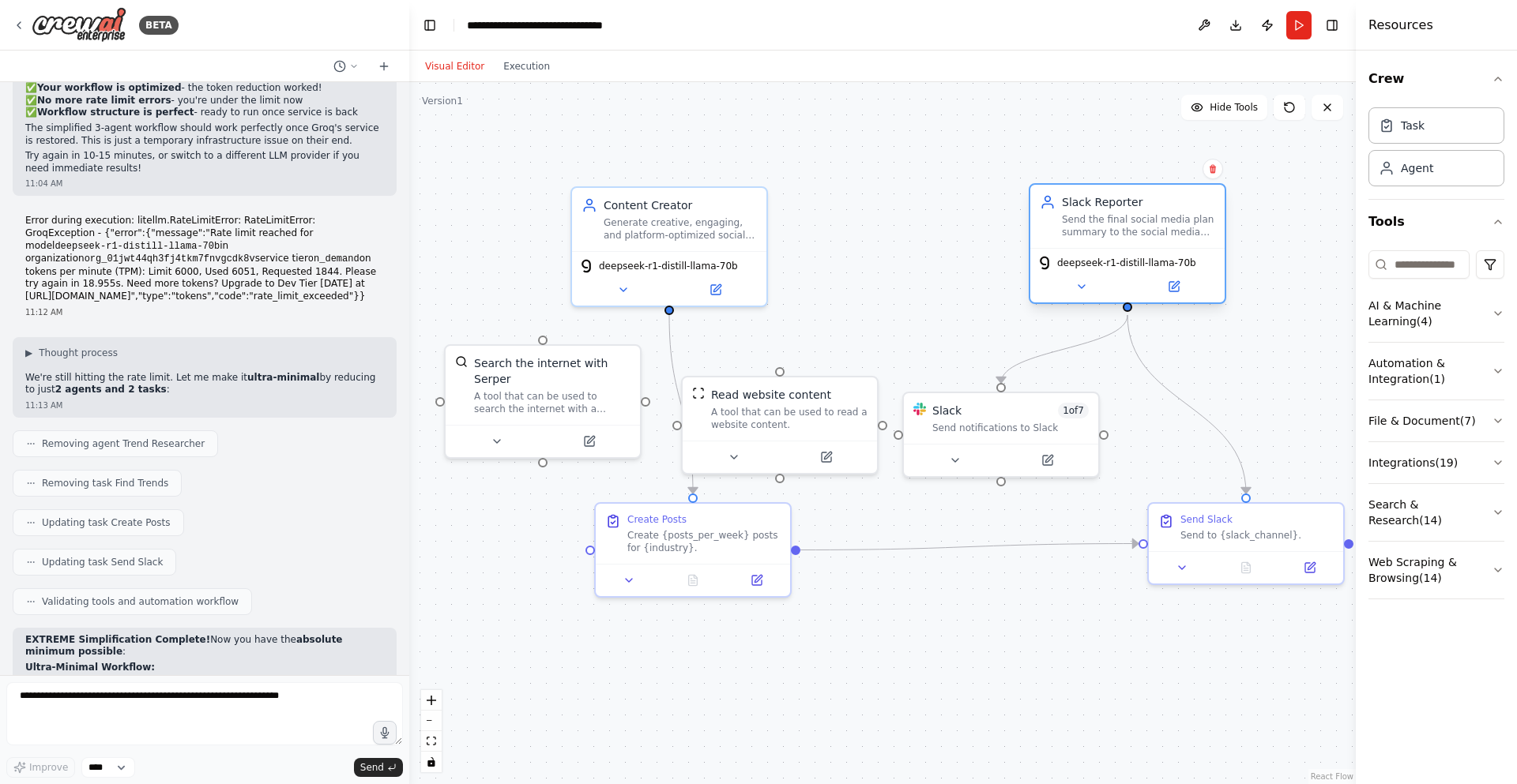
drag, startPoint x: 969, startPoint y: 267, endPoint x: 1145, endPoint y: 269, distance: 176.0
click at [1145, 269] on div "deepseek-r1-distill-llama-70b" at bounding box center [1116, 263] width 160 height 16
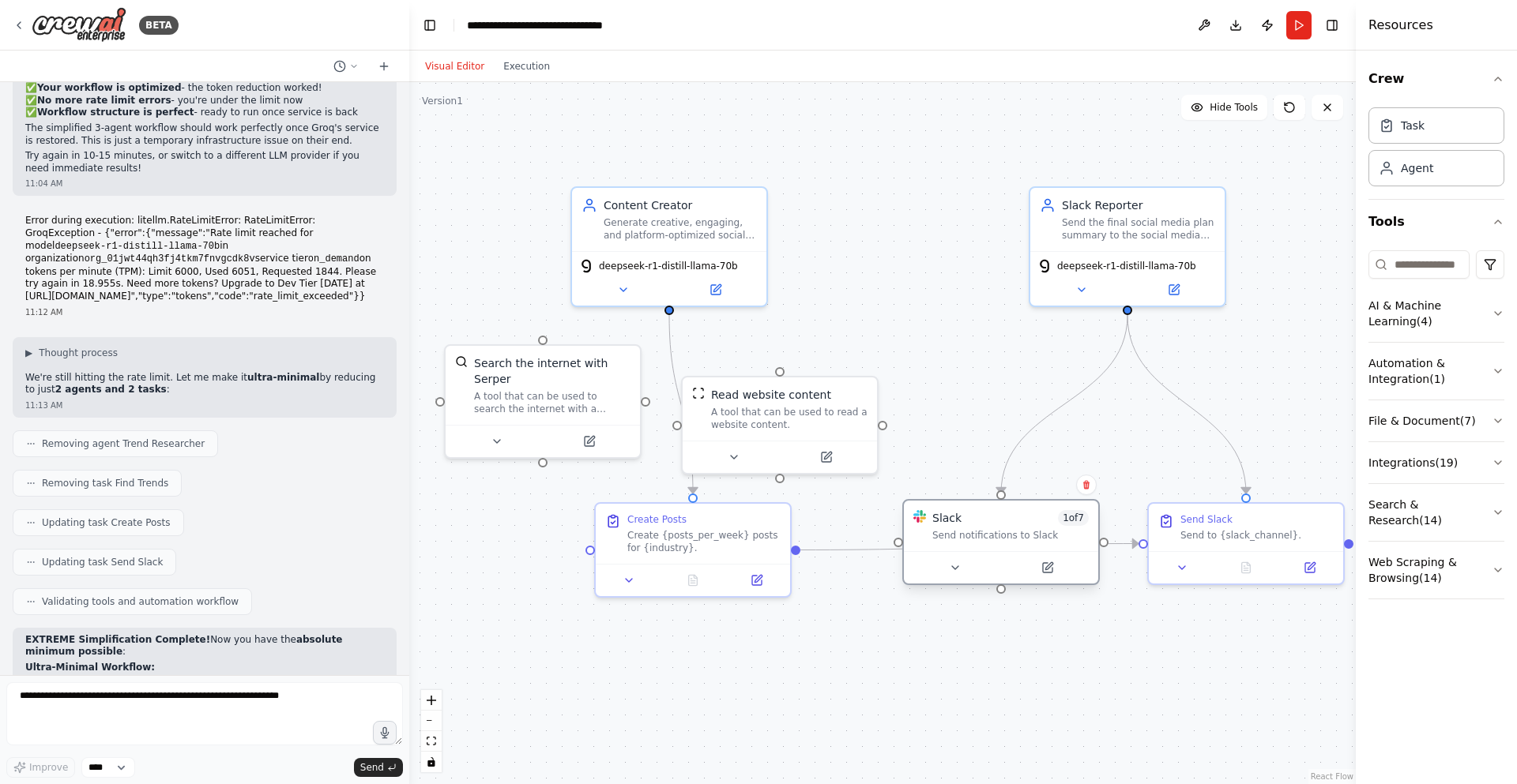
drag, startPoint x: 1024, startPoint y: 439, endPoint x: 1024, endPoint y: 558, distance: 119.0
click at [1024, 558] on div "Slack 1 of 7 Send notifications to Slack" at bounding box center [1000, 542] width 198 height 86
drag, startPoint x: 758, startPoint y: 550, endPoint x: 771, endPoint y: 549, distance: 13.0
click at [771, 549] on div "Create {posts_per_week} posts for {industry}." at bounding box center [711, 538] width 153 height 25
click at [1218, 638] on div ".deletable-edge-delete-btn { width: 20px; height: 20px; border: 0px solid #ffff…" at bounding box center [882, 433] width 946 height 702
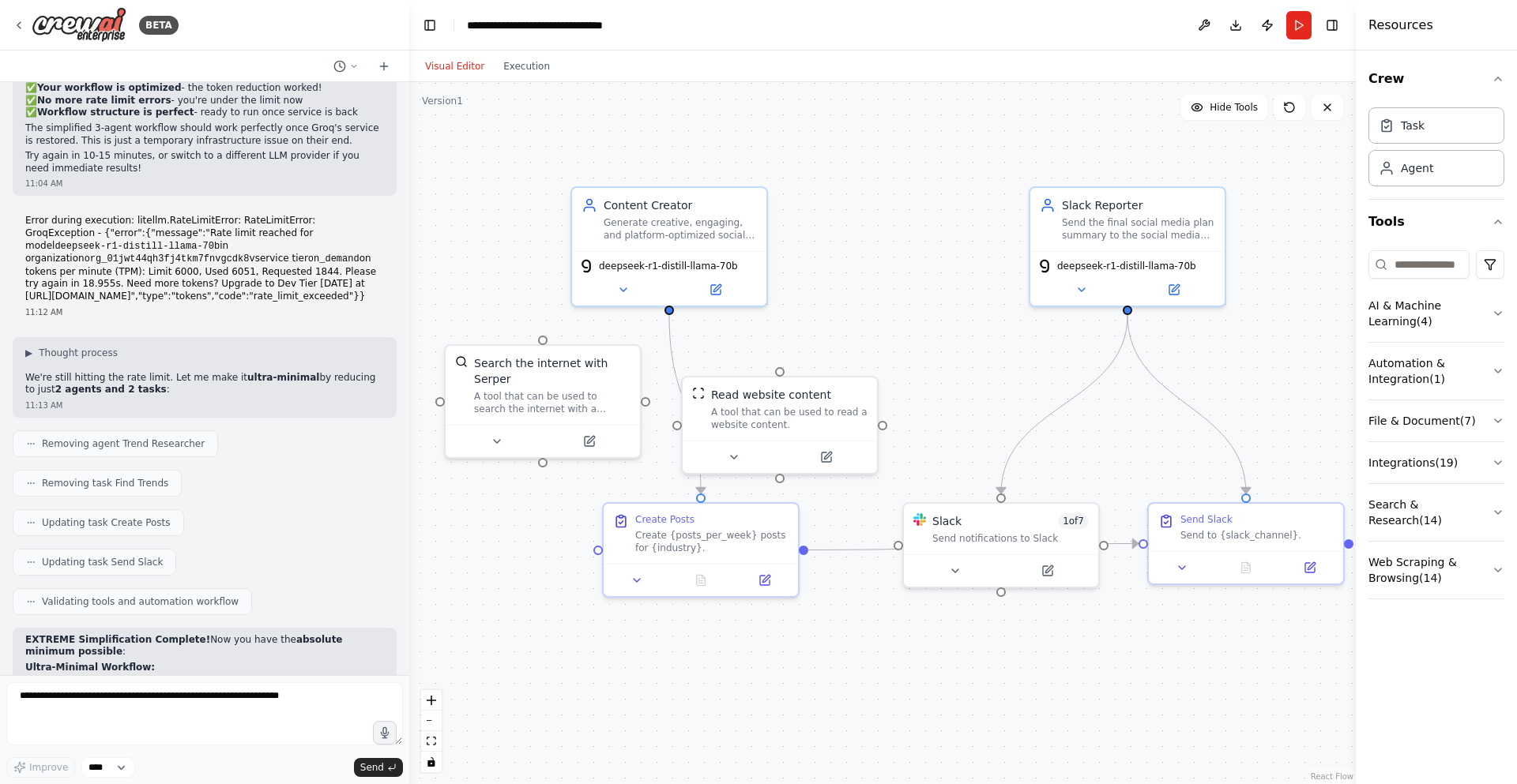
click at [1215, 643] on div ".deletable-edge-delete-btn { width: 20px; height: 20px; border: 0px solid #ffff…" at bounding box center [882, 433] width 946 height 702
drag, startPoint x: 1221, startPoint y: 541, endPoint x: 1225, endPoint y: 565, distance: 24.3
click at [1225, 565] on div "Send Slack Send to {slack_channel}." at bounding box center [1253, 556] width 198 height 83
drag, startPoint x: 1052, startPoint y: 540, endPoint x: 1052, endPoint y: 558, distance: 18.0
click at [1052, 558] on div "Slack 1 of 7 Send notifications to Slack" at bounding box center [1000, 542] width 194 height 50
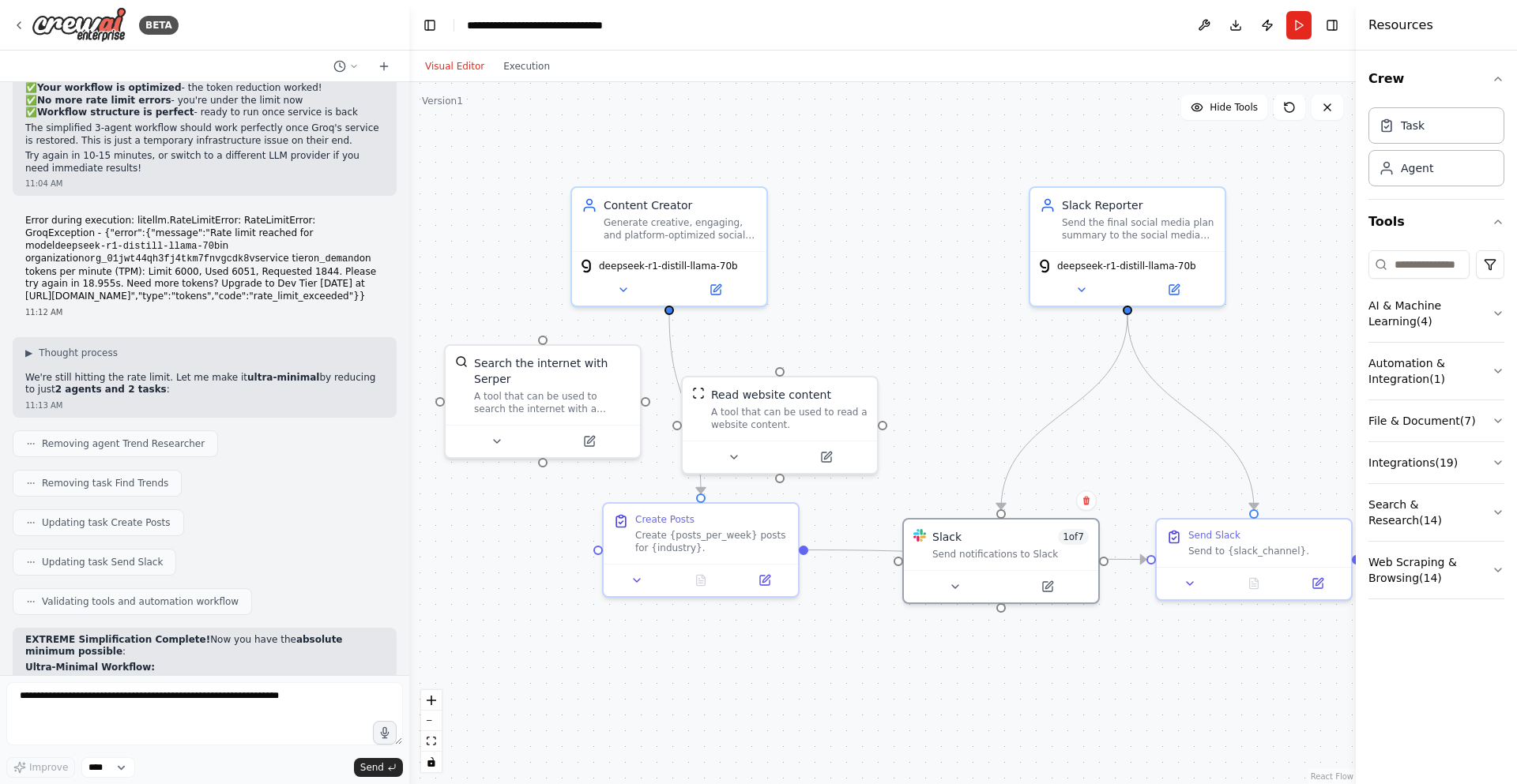
click at [1144, 635] on div ".deletable-edge-delete-btn { width: 20px; height: 20px; border: 0px solid #ffff…" at bounding box center [882, 433] width 946 height 702
drag, startPoint x: 729, startPoint y: 556, endPoint x: 734, endPoint y: 566, distance: 11.2
click at [734, 566] on div "Create Posts Create {posts_per_week} posts for {industry}." at bounding box center [701, 546] width 194 height 60
click at [801, 653] on div ".deletable-edge-delete-btn { width: 20px; height: 20px; border: 0px solid #ffff…" at bounding box center [882, 433] width 946 height 702
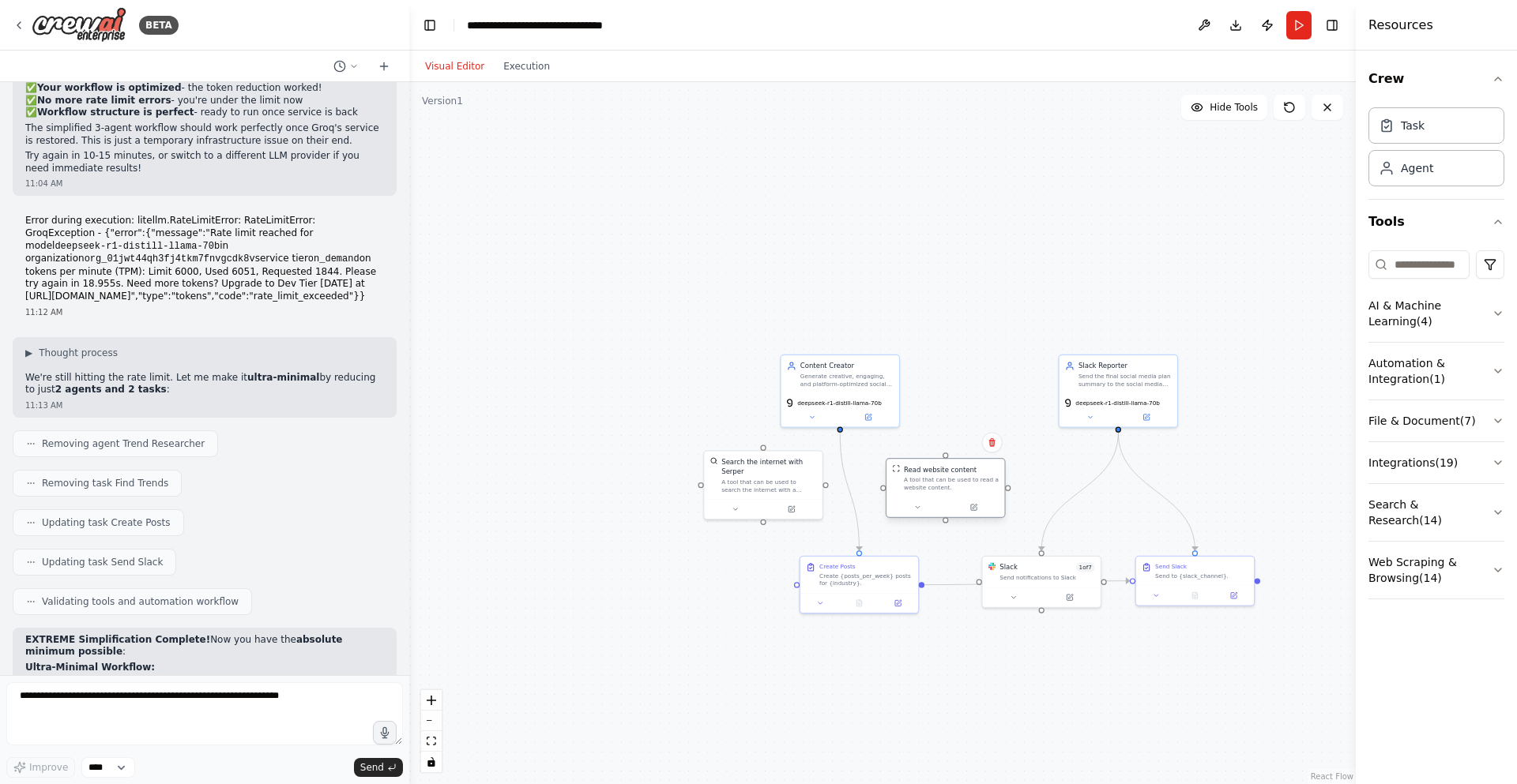
drag, startPoint x: 881, startPoint y: 484, endPoint x: 918, endPoint y: 479, distance: 37.3
click at [918, 479] on div "Read website content A tool that can be used to read a website content." at bounding box center [951, 478] width 95 height 27
drag, startPoint x: 773, startPoint y: 486, endPoint x: 710, endPoint y: 502, distance: 65.0
click at [710, 502] on div "A tool that can be used to search the internet with a search_query. Supports di…" at bounding box center [701, 503] width 95 height 15
drag, startPoint x: 954, startPoint y: 481, endPoint x: 1010, endPoint y: 225, distance: 262.1
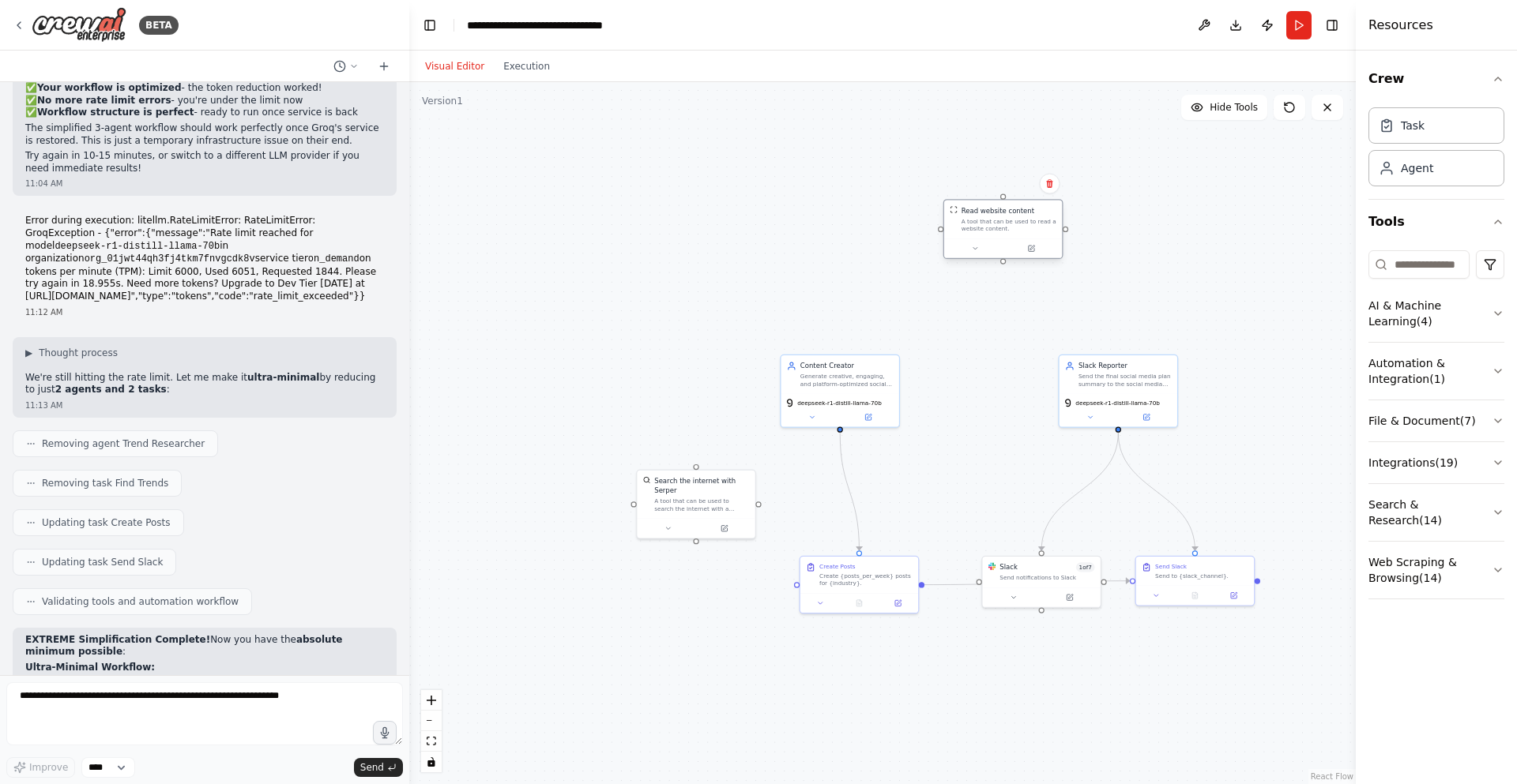
click at [1010, 225] on div "A tool that can be used to read a website content." at bounding box center [1009, 225] width 95 height 15
drag, startPoint x: 845, startPoint y: 385, endPoint x: 783, endPoint y: 144, distance: 248.8
click at [783, 144] on div "Generate creative, engaging, and platform-optimized social media content for {c…" at bounding box center [789, 138] width 93 height 15
click at [1043, 549] on div at bounding box center [1042, 552] width 6 height 6
click at [1158, 525] on div ".deletable-edge-delete-btn { width: 20px; height: 20px; border: 0px solid #ffff…" at bounding box center [882, 433] width 946 height 702
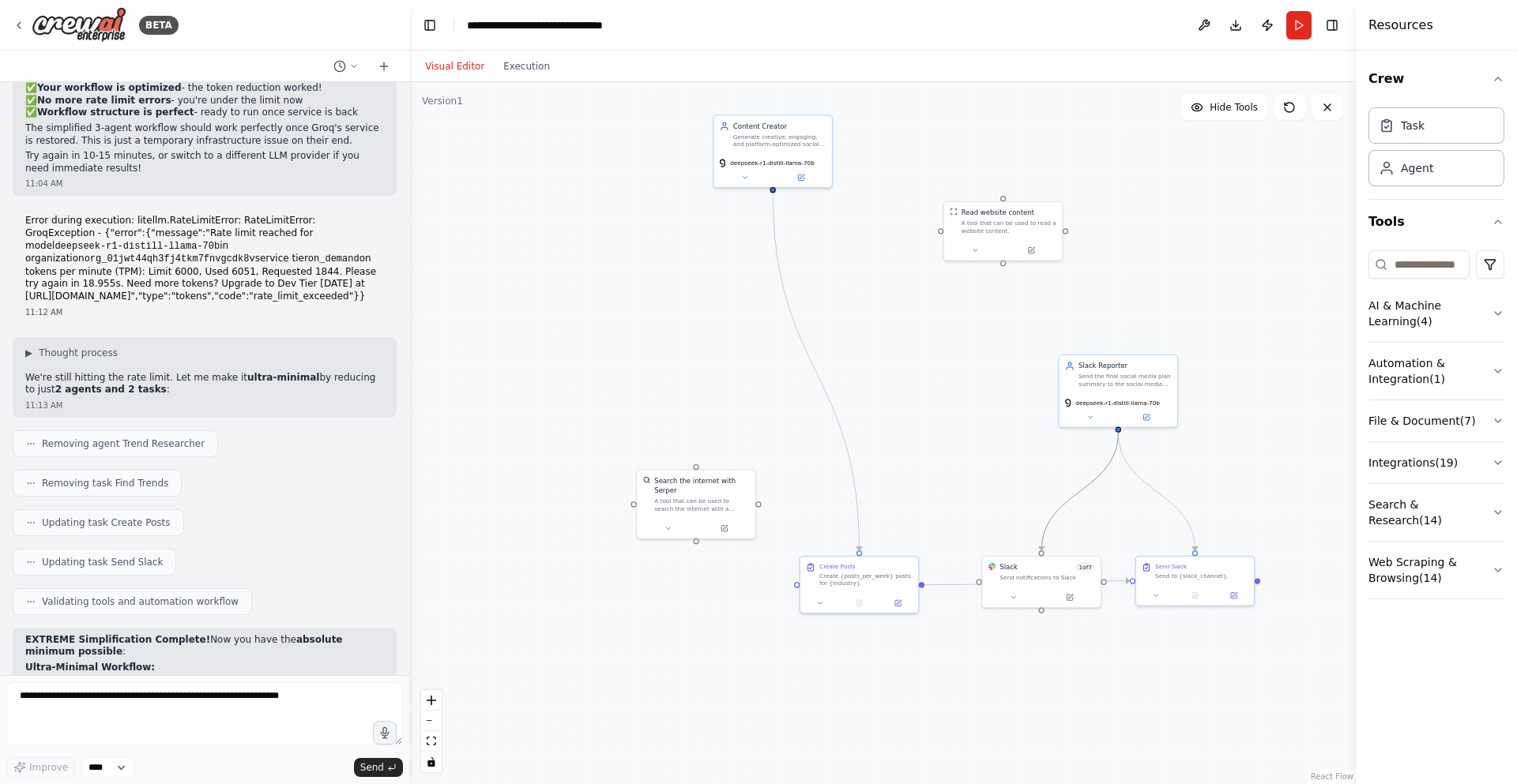
click at [1088, 488] on icon "Edge from 4a311d38-f9a5-4ef3-8cd3-a37ddade4205 to 3d029d8b-754b-4d54-bdaf-23fb6…" at bounding box center [1079, 492] width 77 height 118
click at [1080, 494] on icon at bounding box center [1080, 491] width 7 height 8
drag, startPoint x: 1116, startPoint y: 428, endPoint x: 1041, endPoint y: 572, distance: 162.4
click at [1041, 572] on div "Search the internet with Serper A tool that can be used to search the internet …" at bounding box center [865, 520] width 574 height 427
drag, startPoint x: 1114, startPoint y: 428, endPoint x: 1039, endPoint y: 551, distance: 144.1
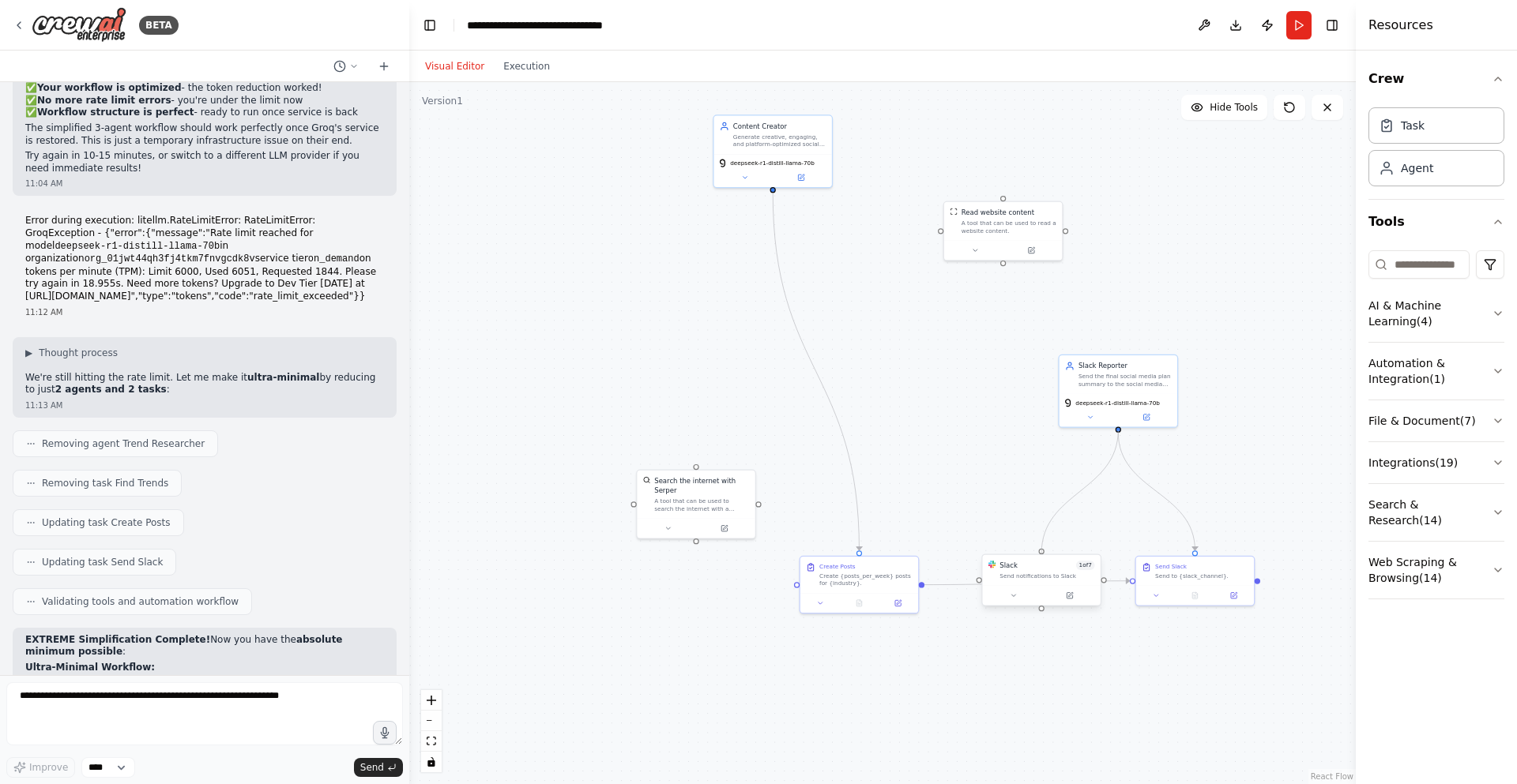
click at [1039, 551] on div "Search the internet with Serper A tool that can be used to search the internet …" at bounding box center [865, 520] width 574 height 427
click at [1118, 698] on div ".deletable-edge-delete-btn { width: 20px; height: 20px; border: 0px solid #ffff…" at bounding box center [882, 433] width 946 height 702
drag, startPoint x: 1118, startPoint y: 708, endPoint x: 1084, endPoint y: 697, distance: 35.7
click at [1084, 697] on div ".deletable-edge-delete-btn { width: 20px; height: 20px; border: 0px solid #ffff…" at bounding box center [882, 433] width 946 height 702
